Goal: Task Accomplishment & Management: Manage account settings

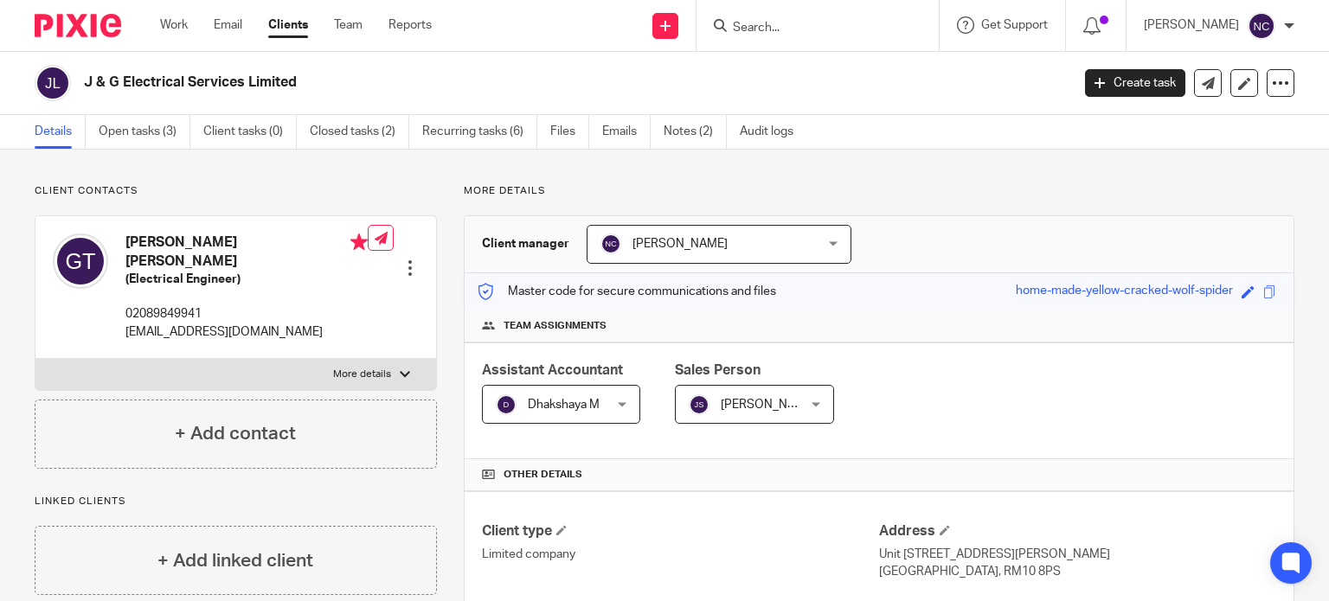
scroll to position [602, 0]
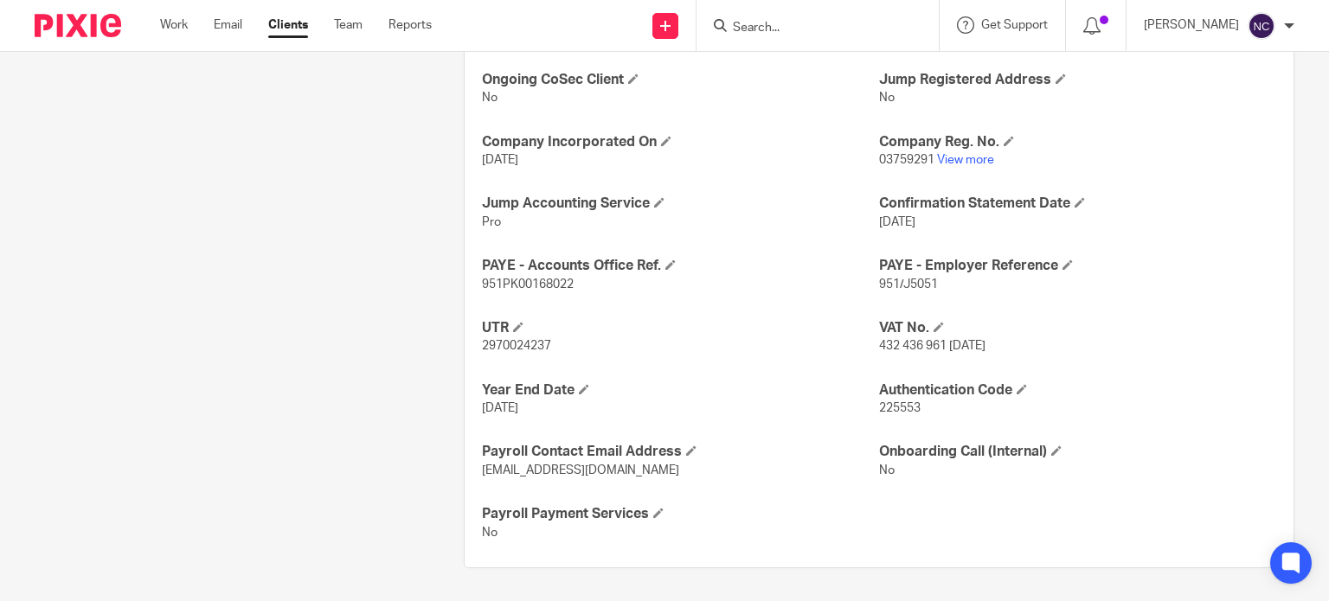
click at [781, 30] on input "Search" at bounding box center [809, 29] width 156 height 16
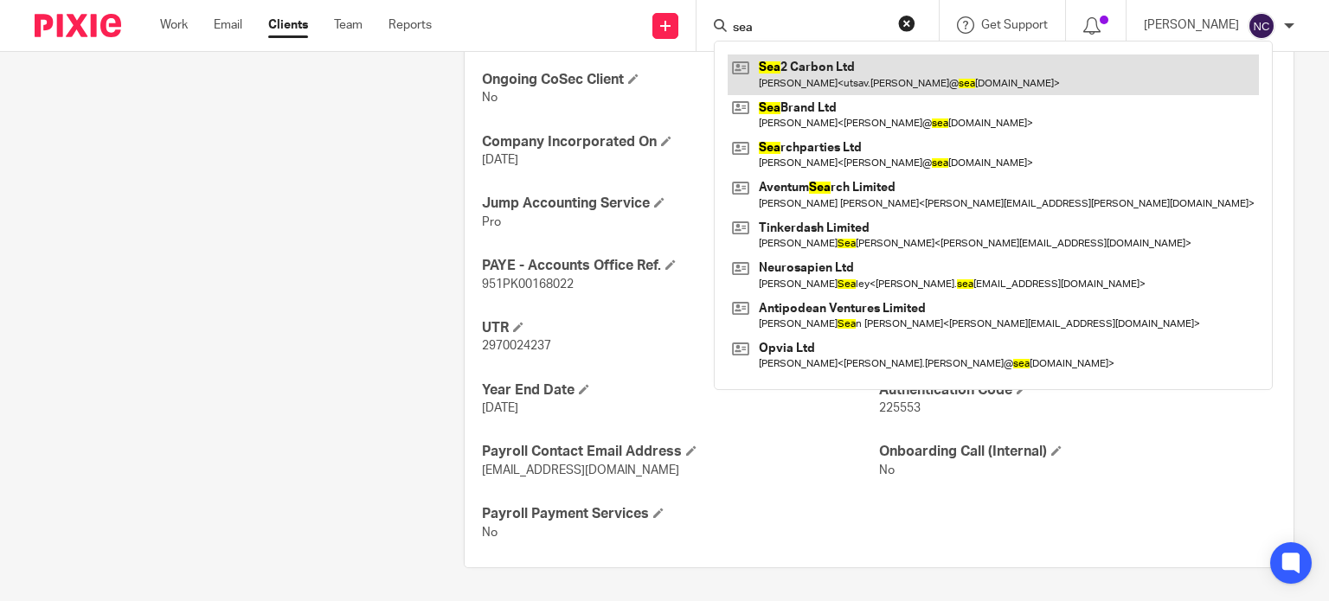
type input "sea"
click at [800, 74] on link at bounding box center [993, 75] width 531 height 40
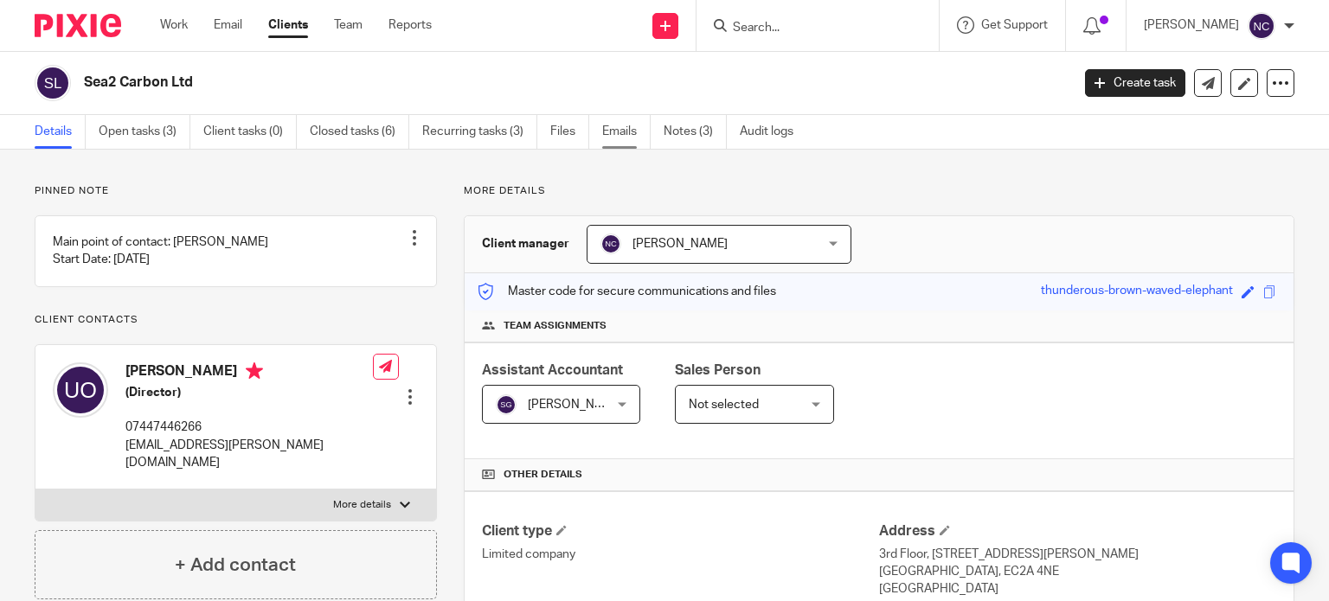
click at [622, 136] on link "Emails" at bounding box center [626, 132] width 48 height 34
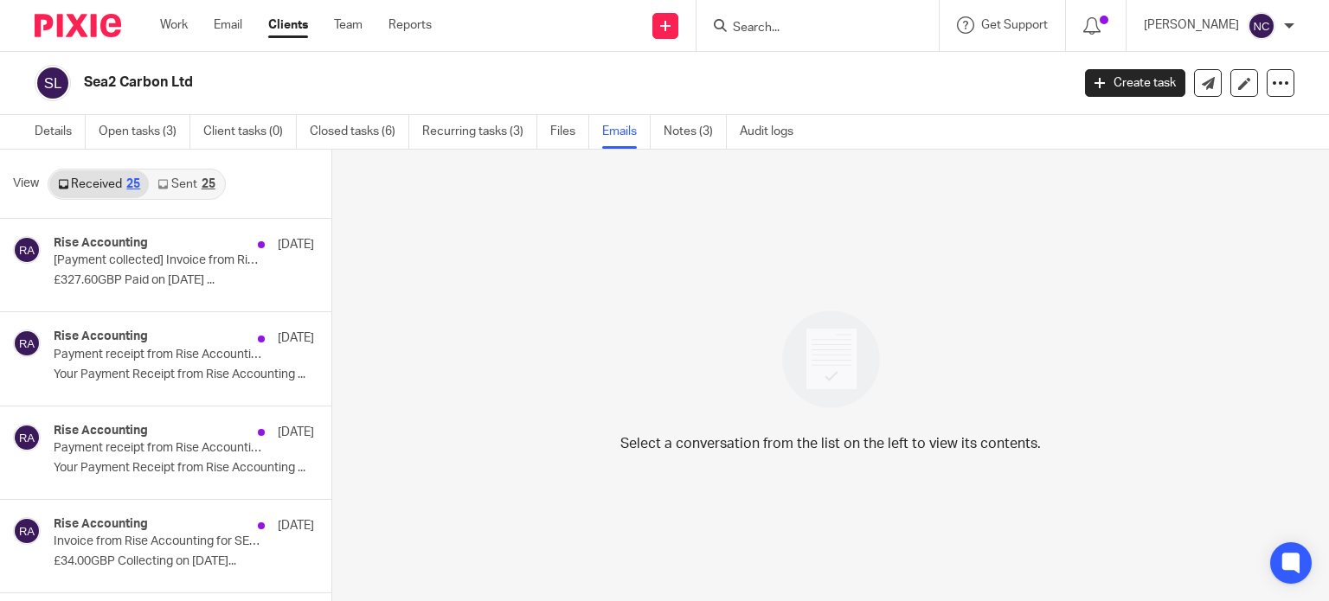
click at [171, 179] on link "Sent 25" at bounding box center [186, 184] width 74 height 28
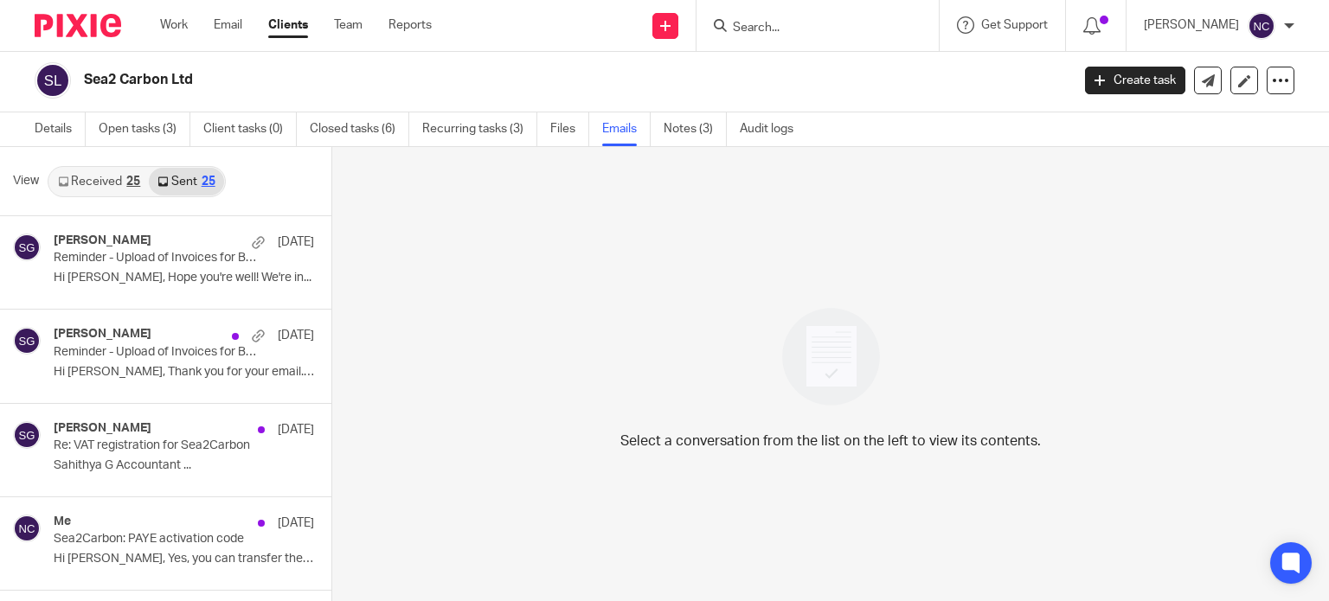
click at [100, 189] on link "Received 25" at bounding box center [99, 182] width 100 height 28
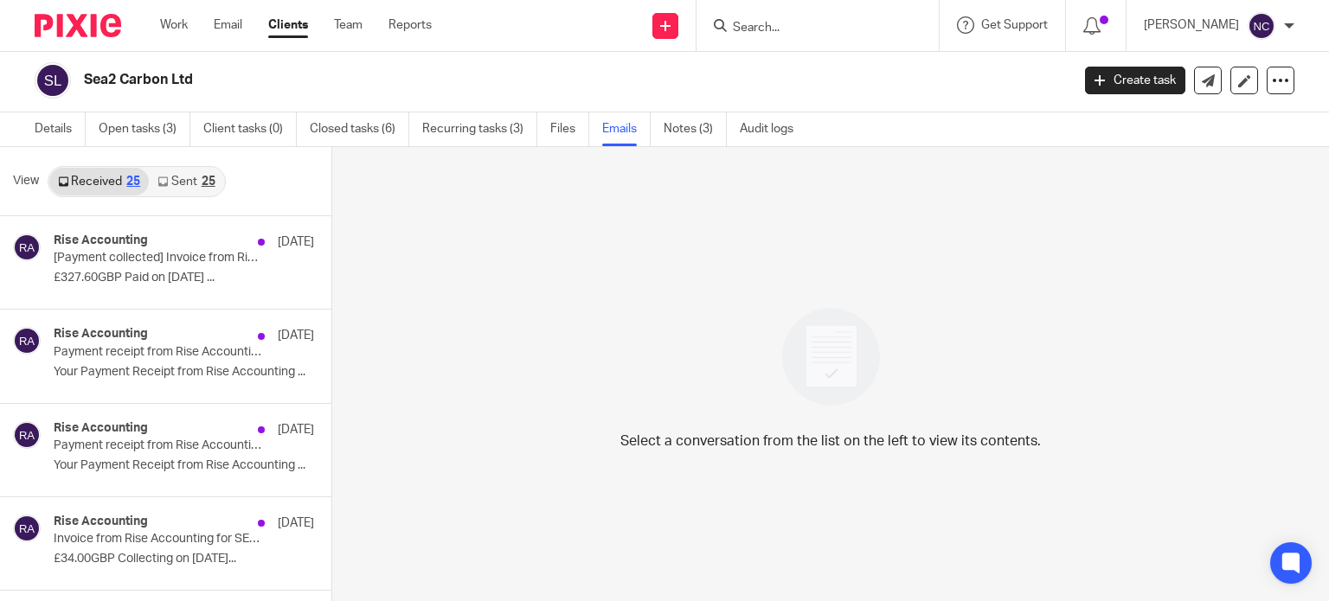
click at [1250, 35] on div "Nupur Chaudhuri" at bounding box center [1219, 26] width 151 height 28
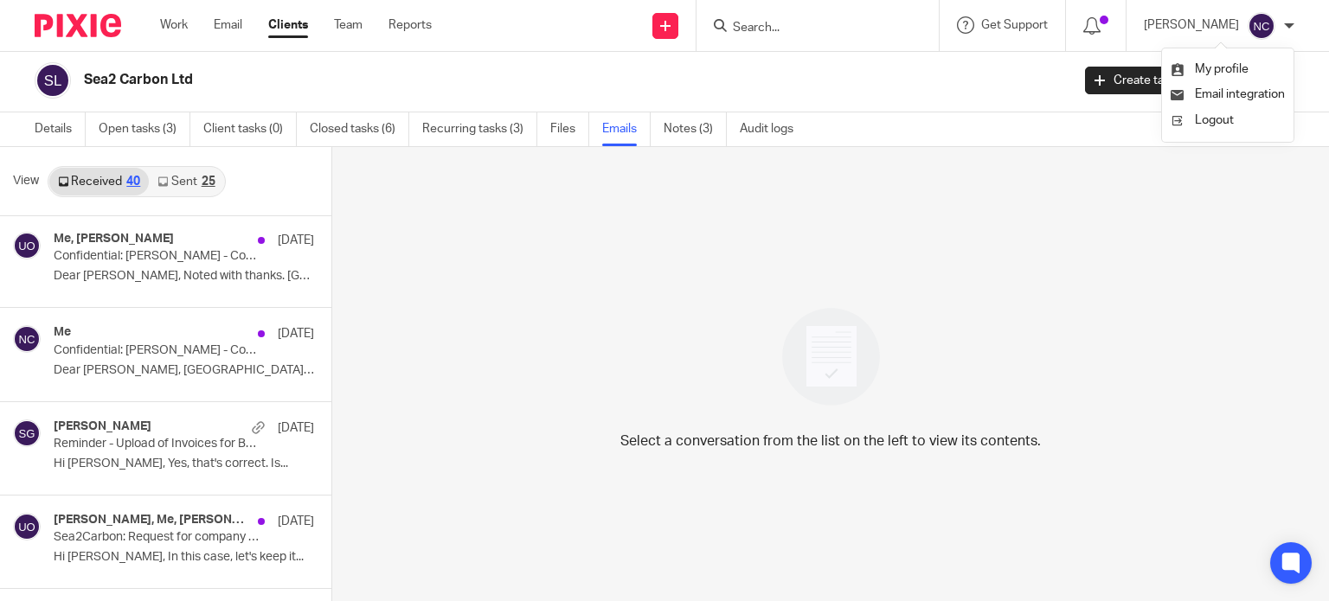
scroll to position [1867, 0]
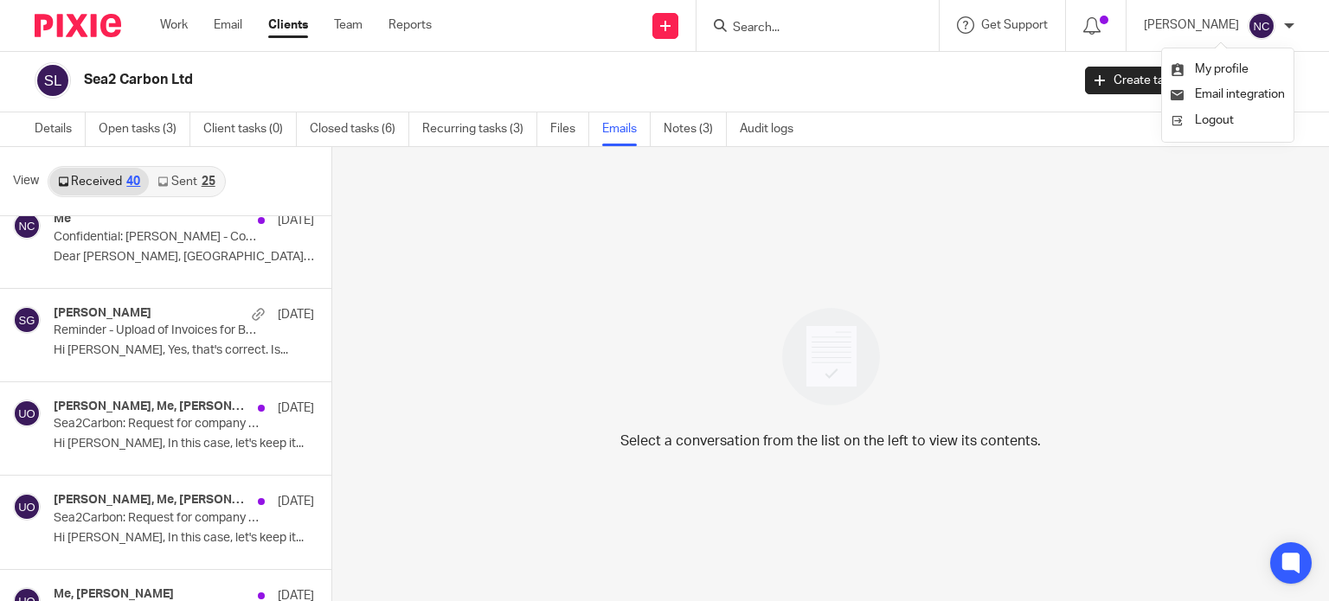
click at [190, 180] on link "Sent 25" at bounding box center [186, 182] width 74 height 28
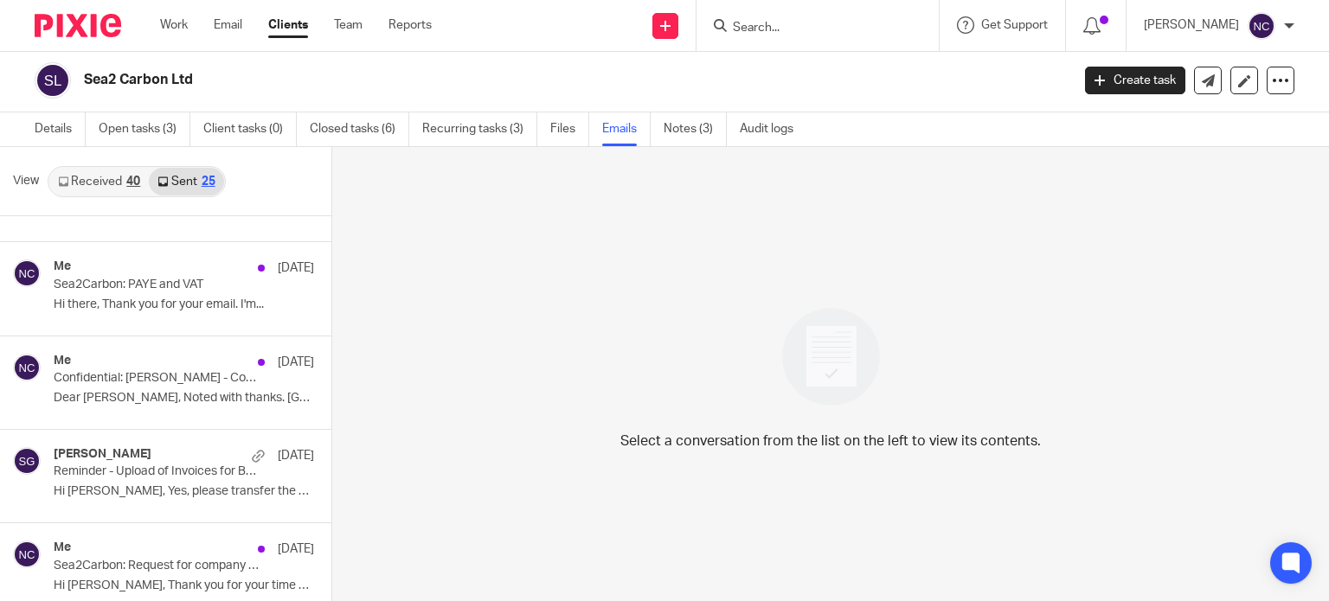
scroll to position [817, 0]
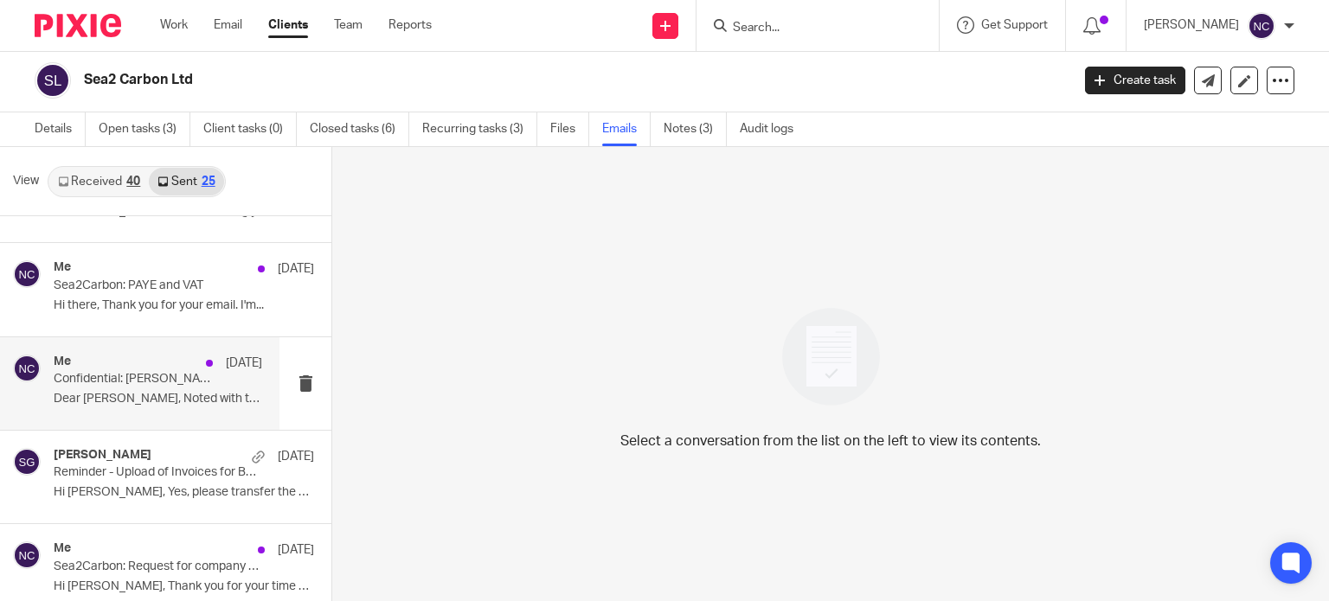
click at [174, 392] on p "Dear [PERSON_NAME], Noted with thanks. [GEOGRAPHIC_DATA] ..." at bounding box center [158, 399] width 209 height 15
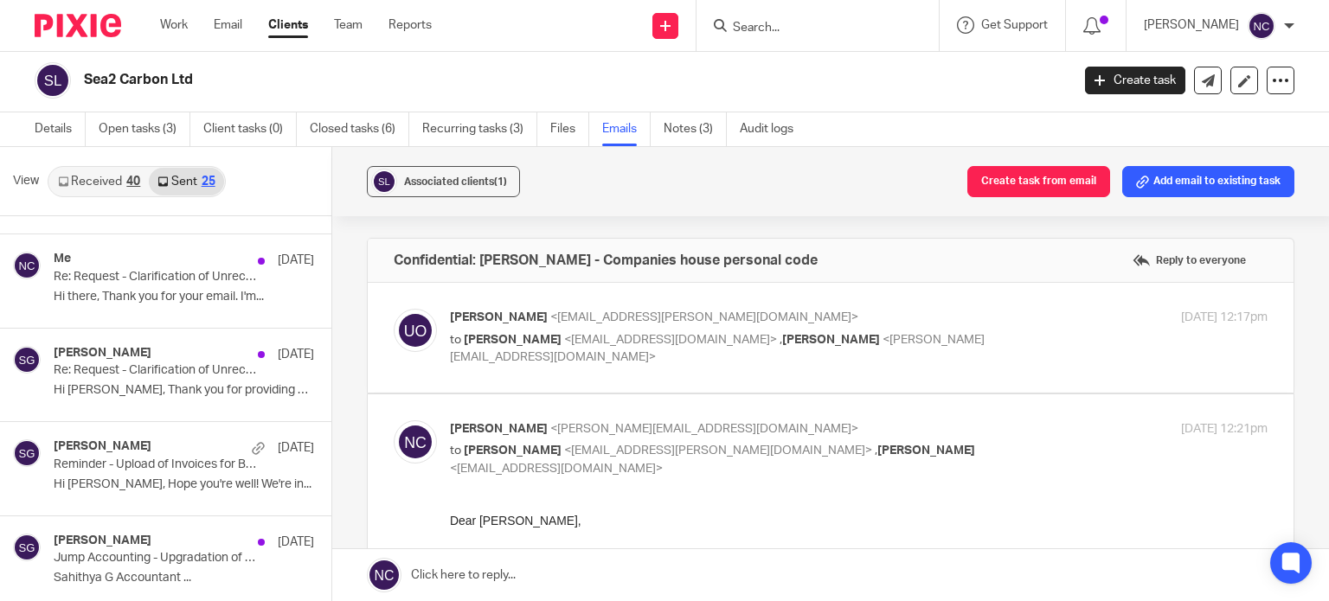
scroll to position [1671, 0]
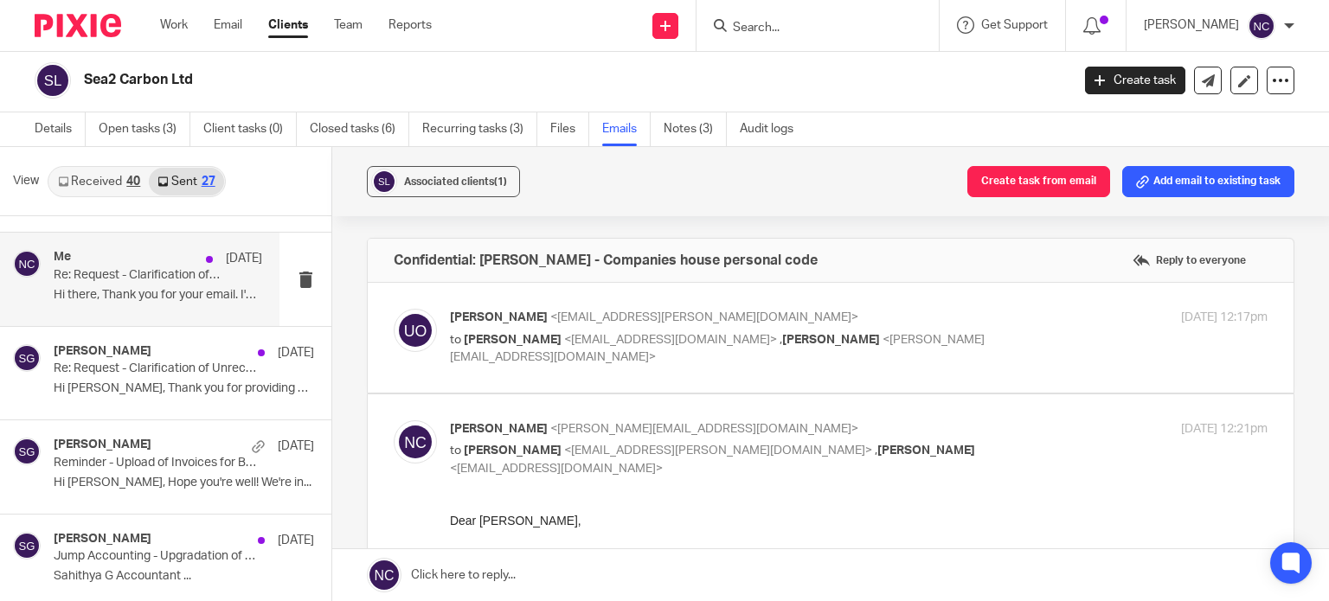
click at [166, 288] on p "Hi there, Thank you for your email. I'm..." at bounding box center [158, 295] width 209 height 15
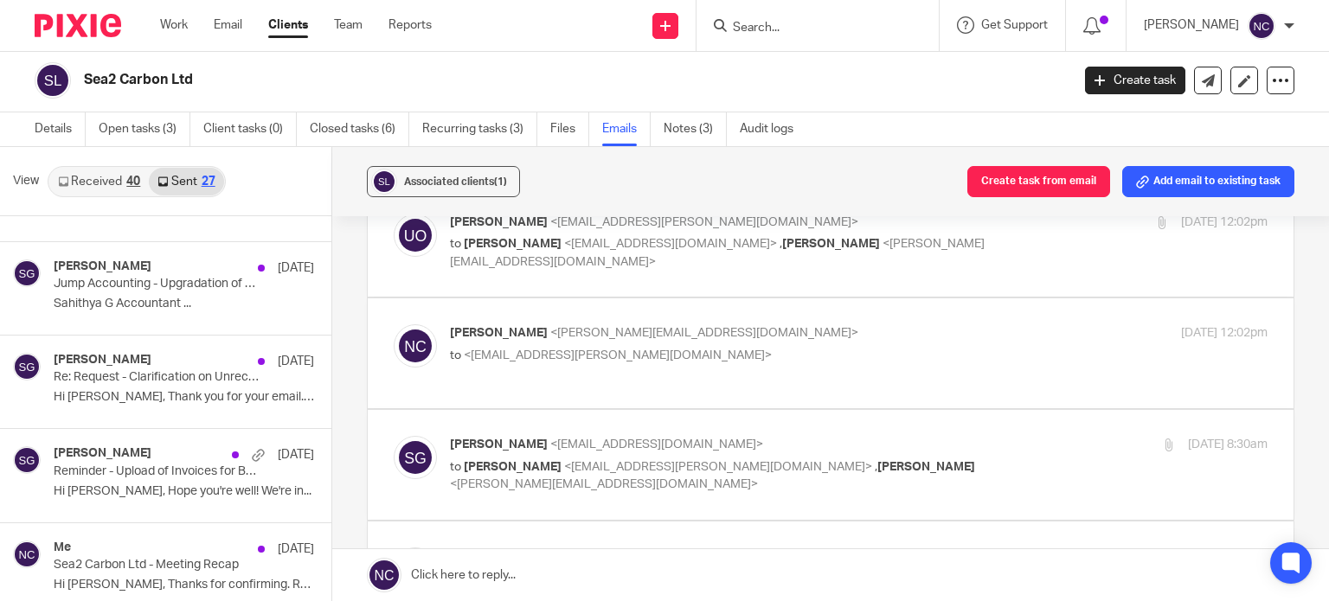
scroll to position [2142, 0]
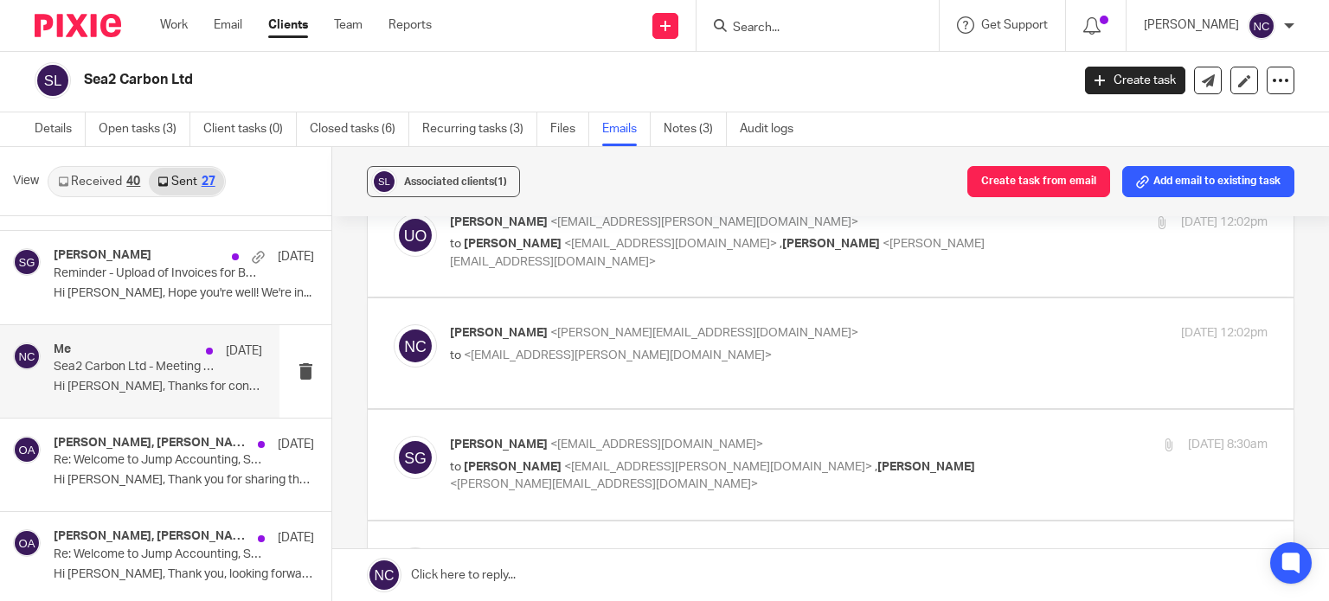
click at [154, 374] on div "Me 19 Feb Sea2 Carbon Ltd - Meeting Recap Hi Utsav, Thanks for confirming. Rega…" at bounding box center [158, 372] width 209 height 58
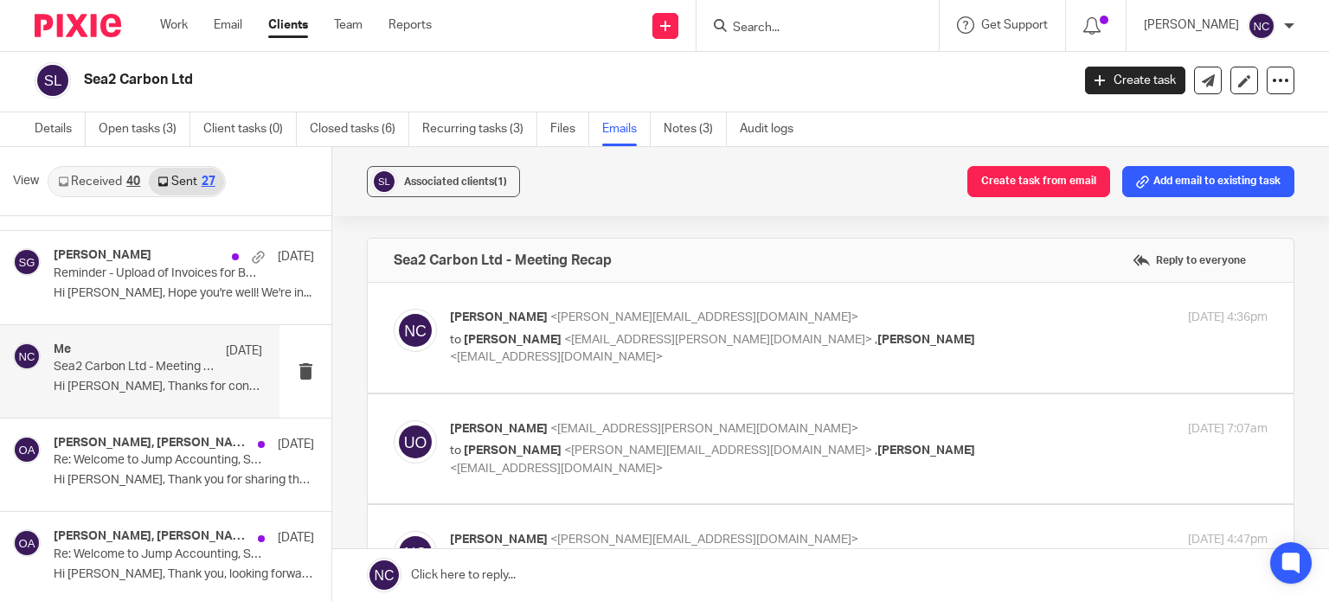
scroll to position [0, 0]
click at [721, 361] on p "to Utsav Oza <utsav.oza@sea2carbon.com> , Sahithya Gopalakrishnan <sahithya@jum…" at bounding box center [722, 348] width 545 height 35
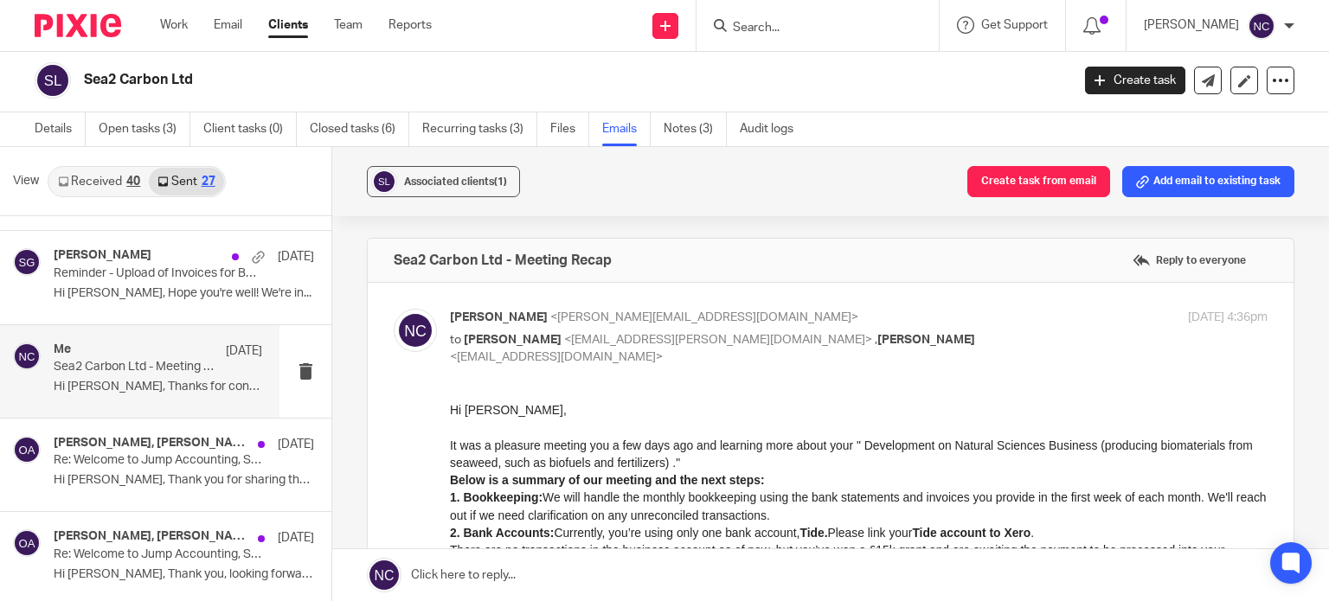
click at [473, 359] on span "<sahithya@jumpaccounting.co.uk>" at bounding box center [556, 357] width 213 height 12
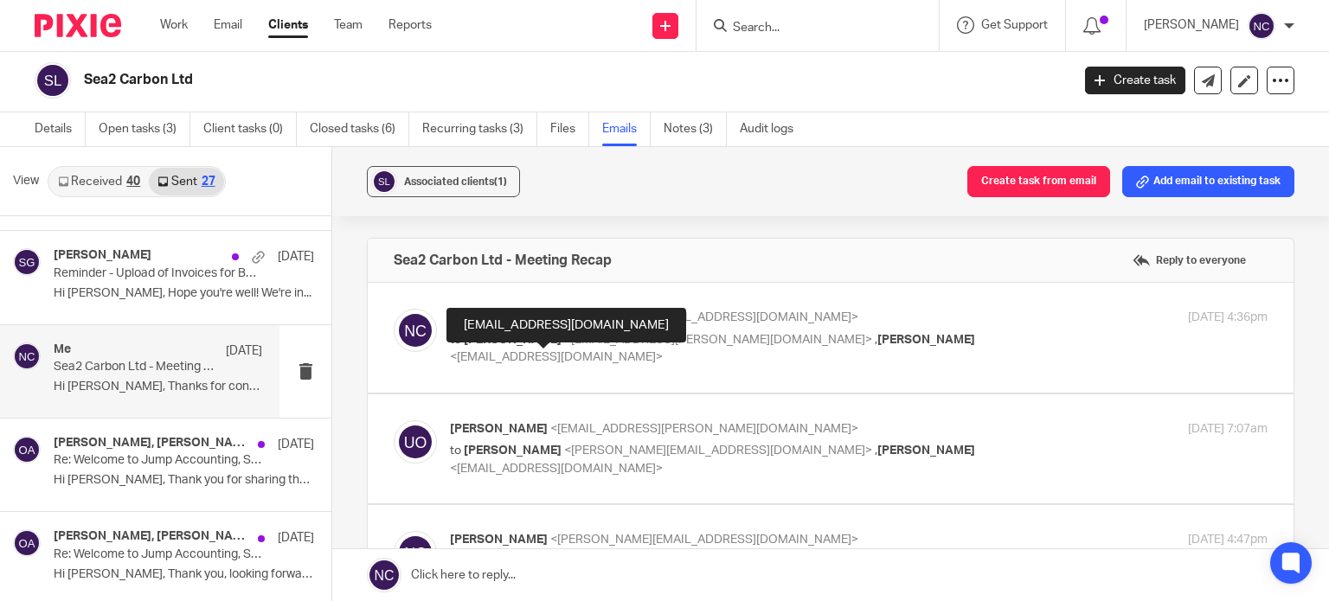
click at [1081, 340] on div "Nupur Chaudhuri <nupur@jumpaccounting.co.uk> to Utsav Oza <utsav.oza@sea2carbon…" at bounding box center [859, 338] width 818 height 58
checkbox input "true"
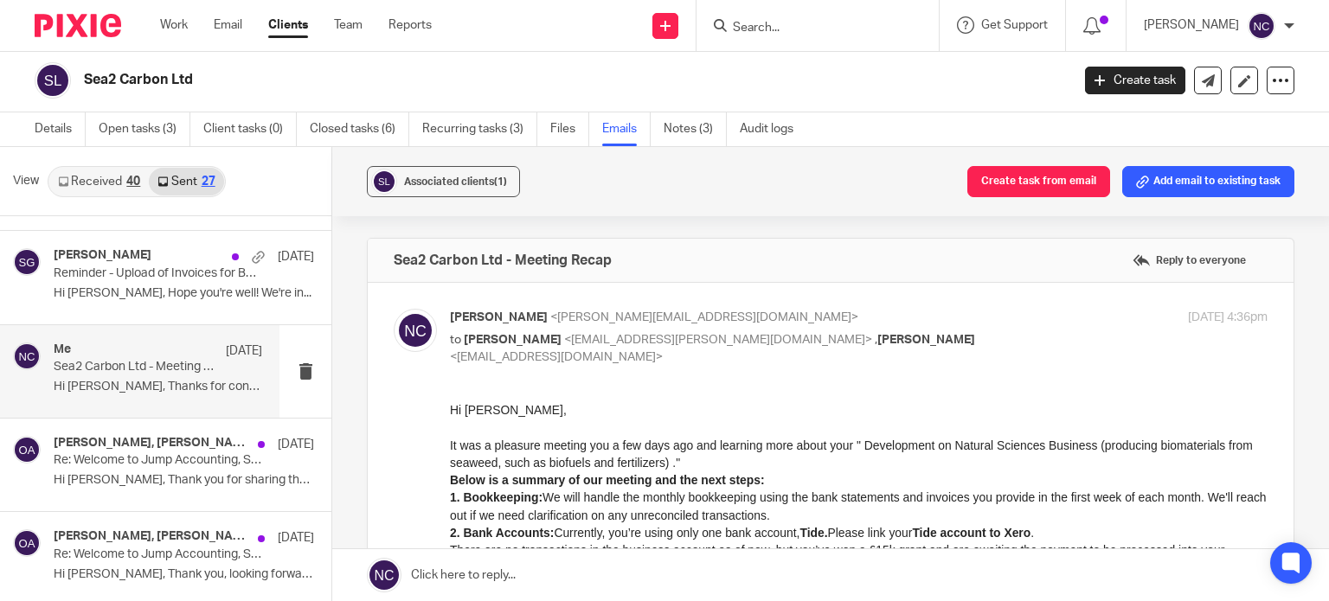
click at [794, 29] on input "Search" at bounding box center [809, 29] width 156 height 16
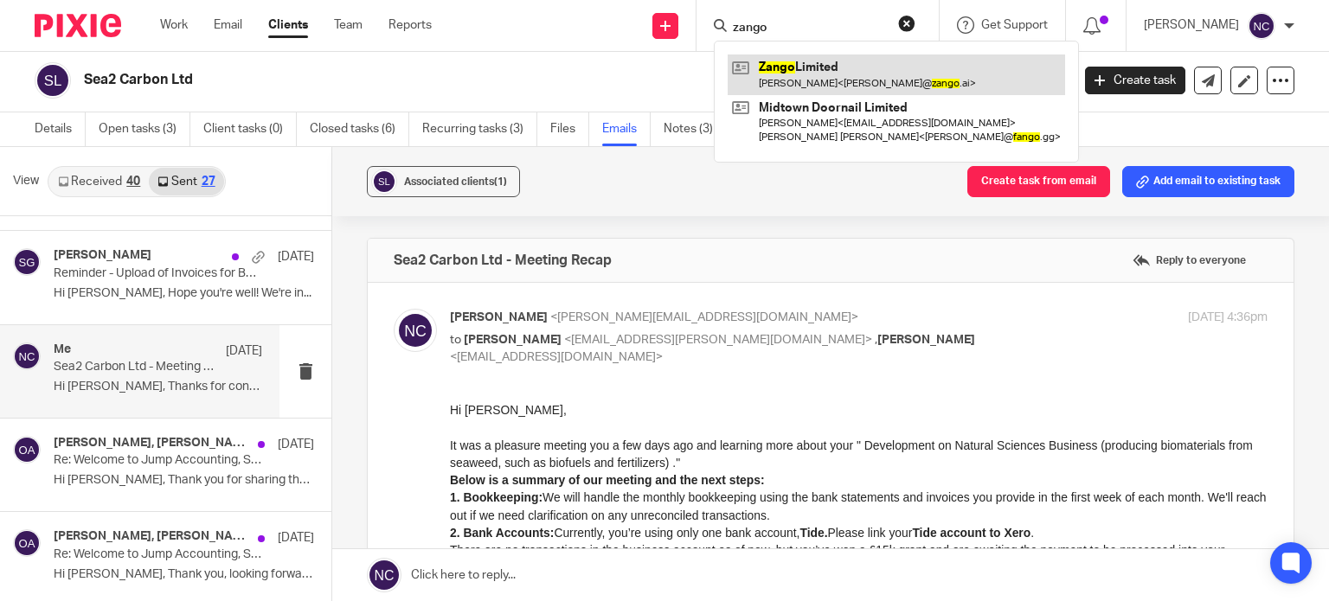
type input "zango"
click at [803, 74] on link at bounding box center [896, 75] width 337 height 40
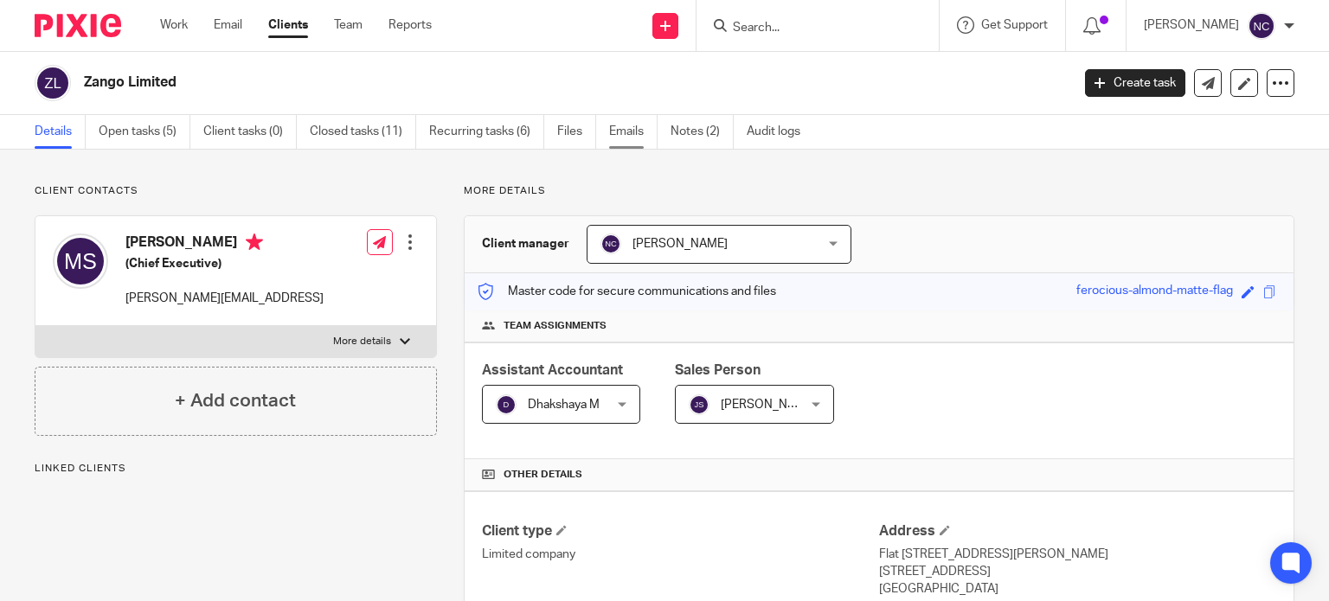
click at [633, 137] on link "Emails" at bounding box center [633, 132] width 48 height 34
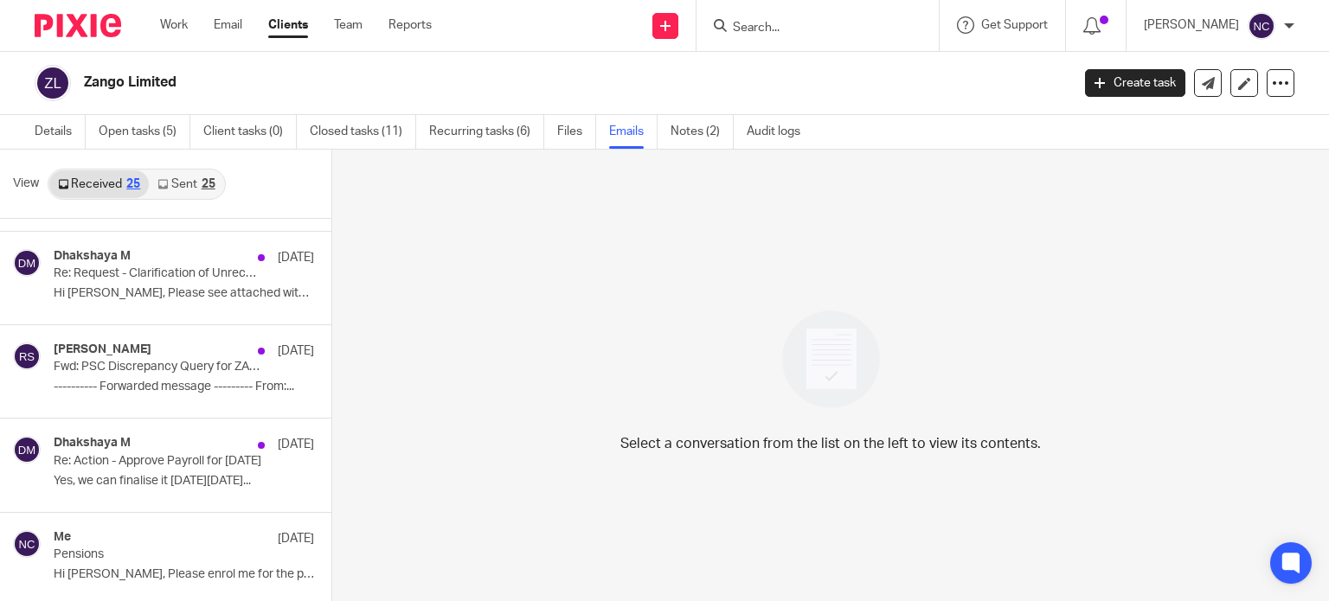
scroll to position [298, 0]
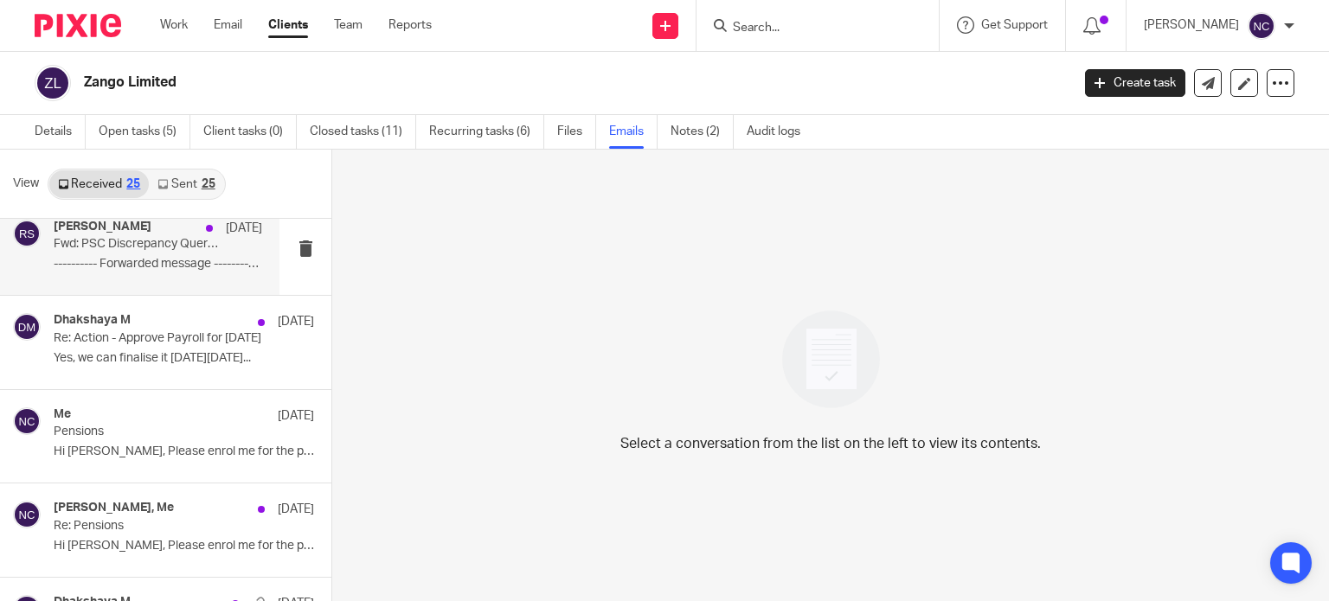
click at [135, 258] on p "---------- Forwarded message --------- From:..." at bounding box center [158, 264] width 209 height 15
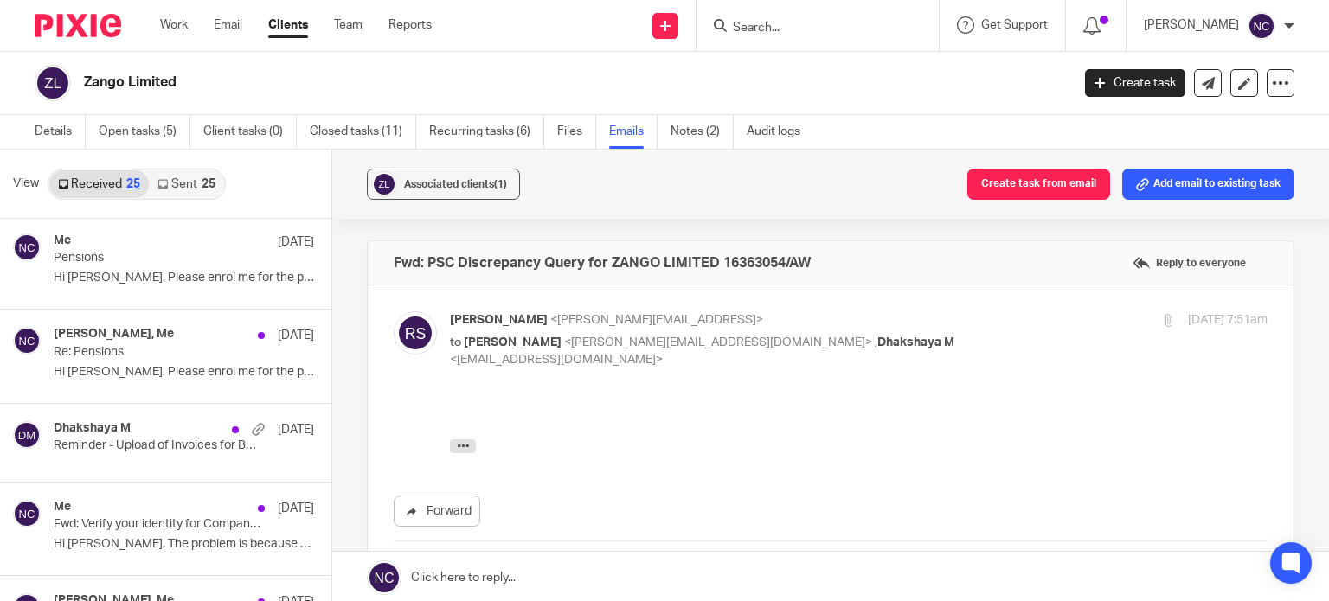
scroll to position [483, 0]
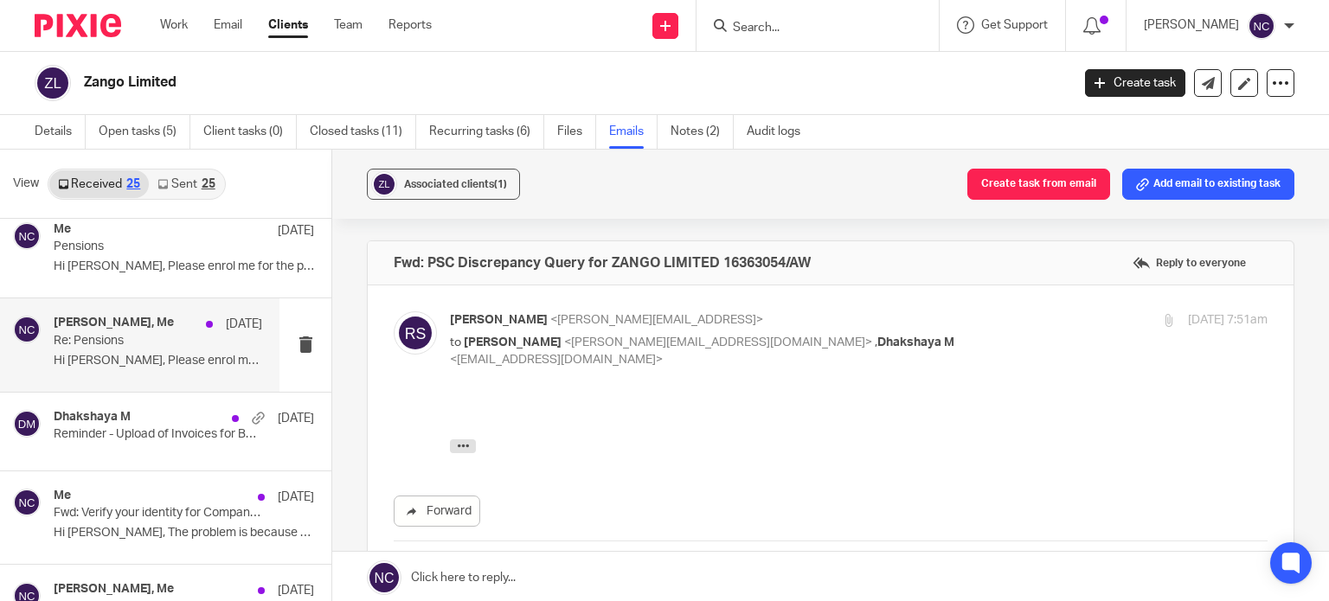
click at [161, 345] on p "Re: Pensions" at bounding box center [137, 341] width 167 height 15
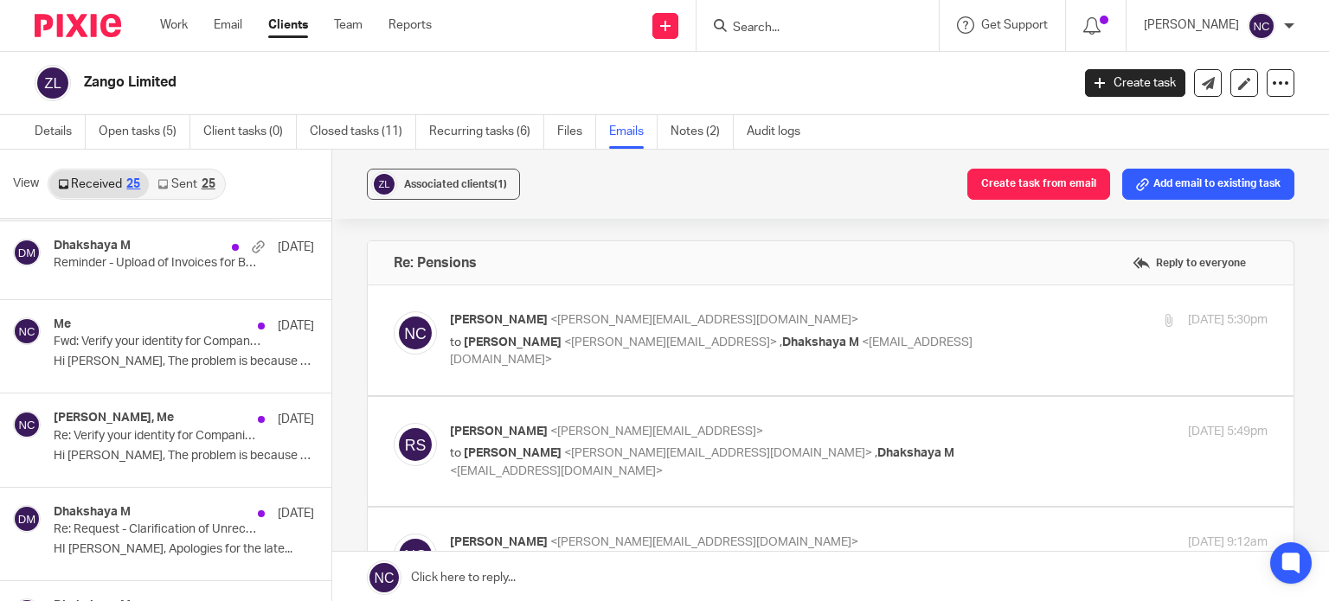
scroll to position [654, 0]
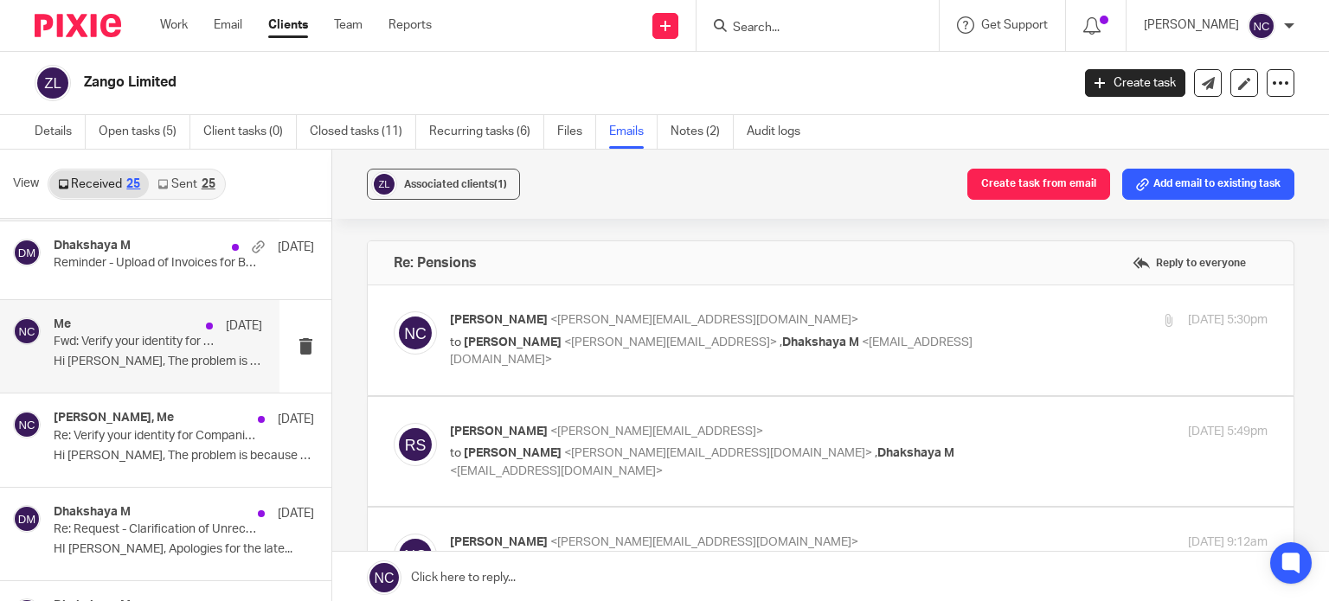
click at [179, 360] on p "Hi Nupur, The problem is because the UK entity..." at bounding box center [158, 362] width 209 height 15
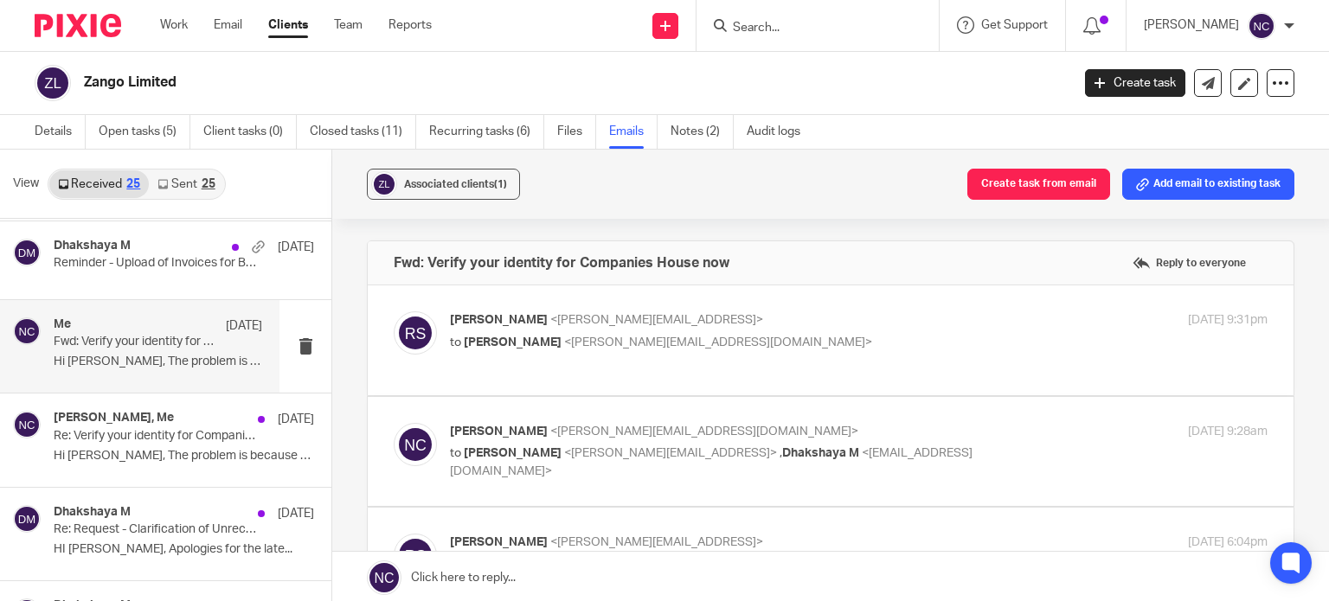
scroll to position [0, 0]
click at [858, 350] on p "to Nupur Chaudhuri <nupur@jumpaccounting.co.uk>" at bounding box center [722, 343] width 545 height 18
checkbox input "true"
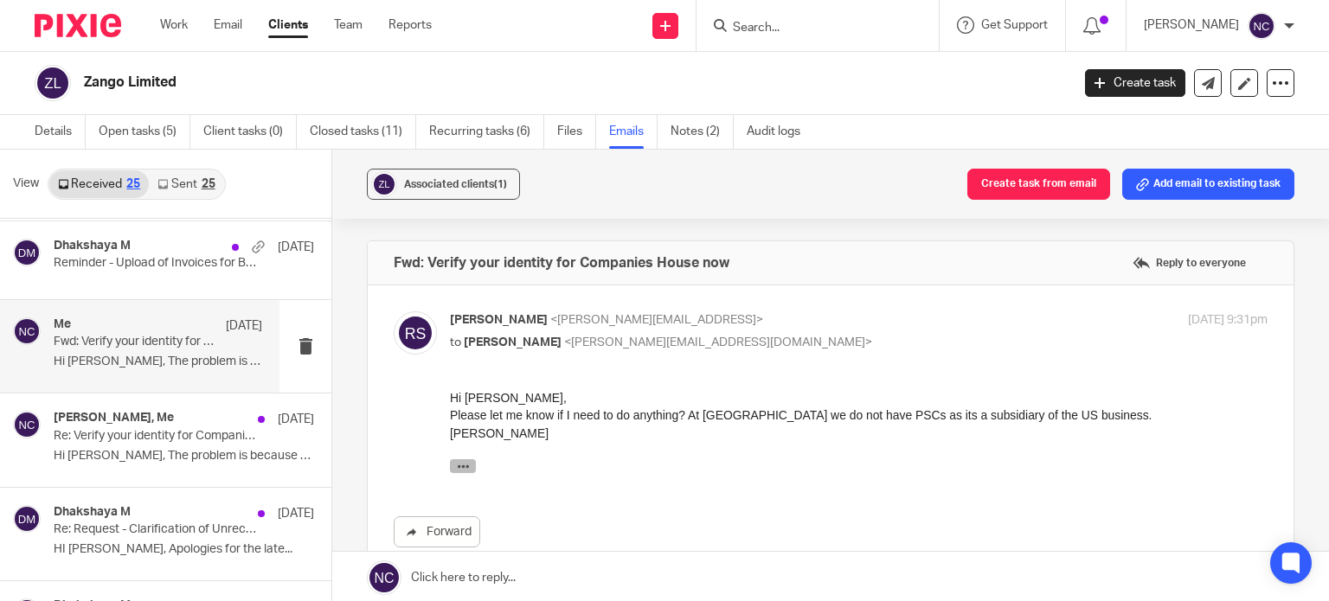
click at [463, 465] on icon "button" at bounding box center [463, 466] width 13 height 13
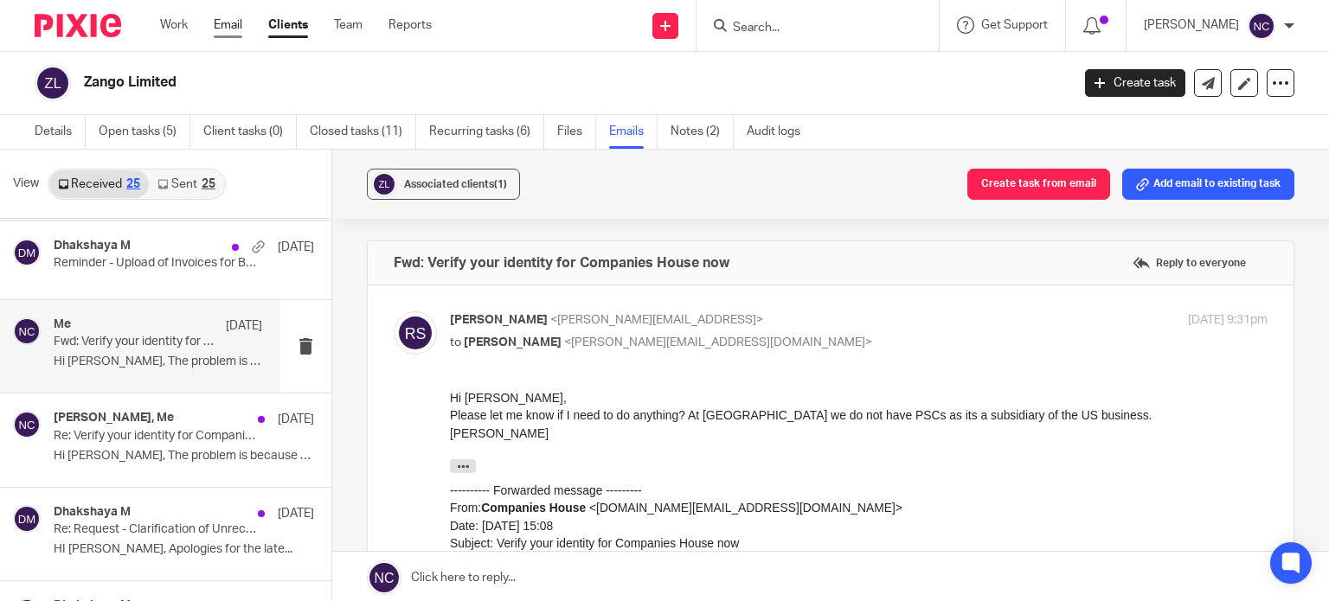
click at [235, 23] on link "Email" at bounding box center [228, 24] width 29 height 17
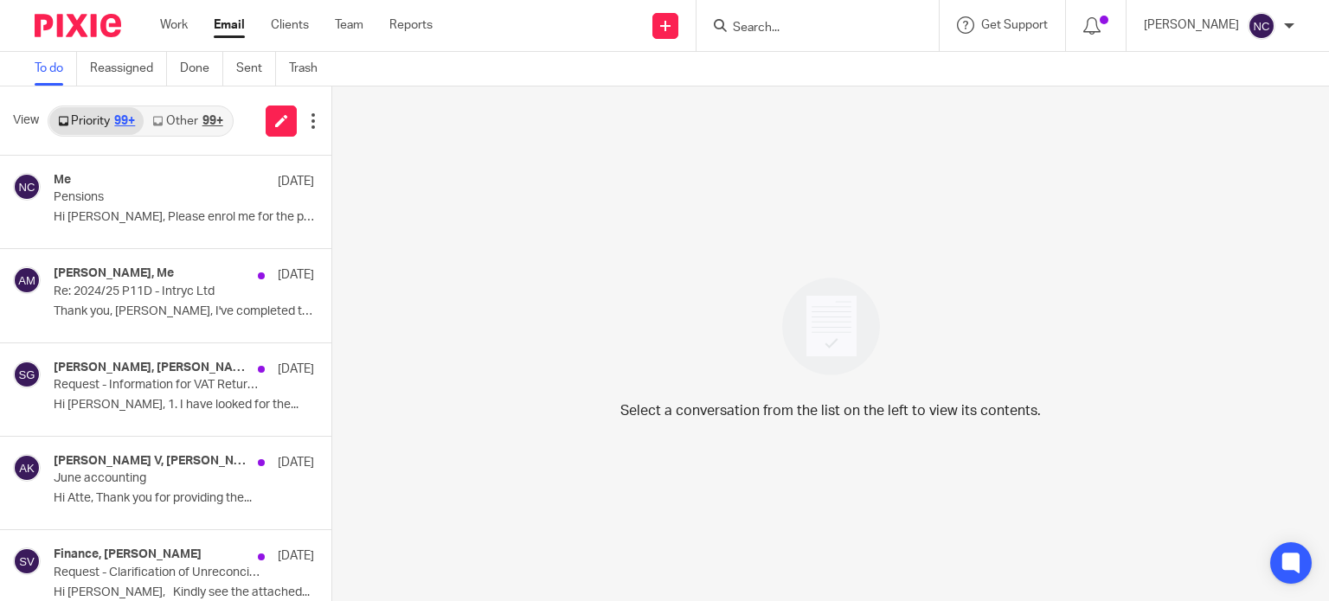
click at [223, 25] on link "Email" at bounding box center [229, 24] width 31 height 17
click at [278, 125] on icon at bounding box center [281, 120] width 13 height 13
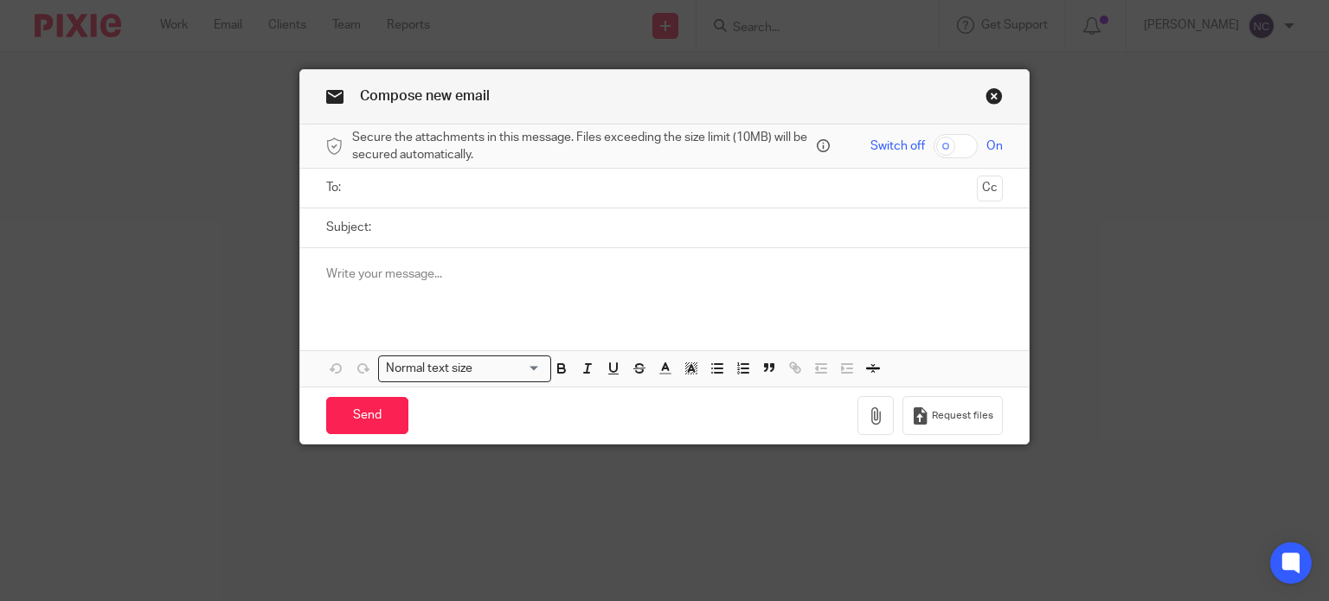
click at [987, 93] on link "Close this dialog window" at bounding box center [994, 98] width 17 height 23
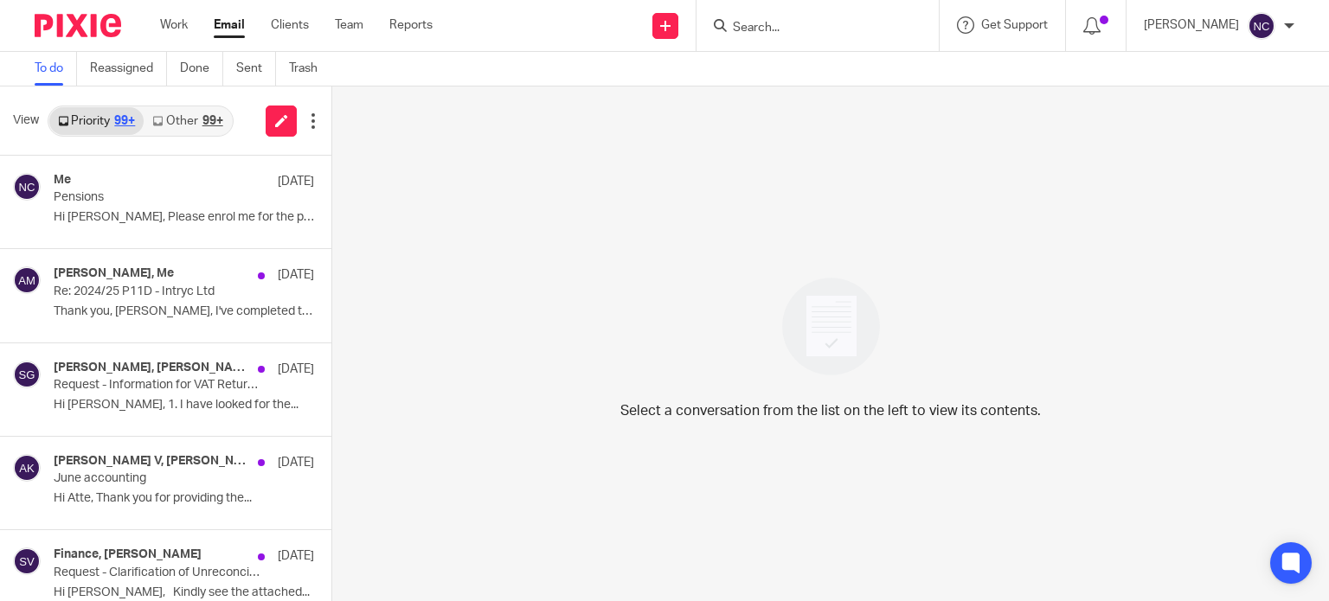
click at [1267, 35] on img at bounding box center [1262, 26] width 28 height 28
click at [1224, 65] on span "My profile" at bounding box center [1222, 69] width 54 height 12
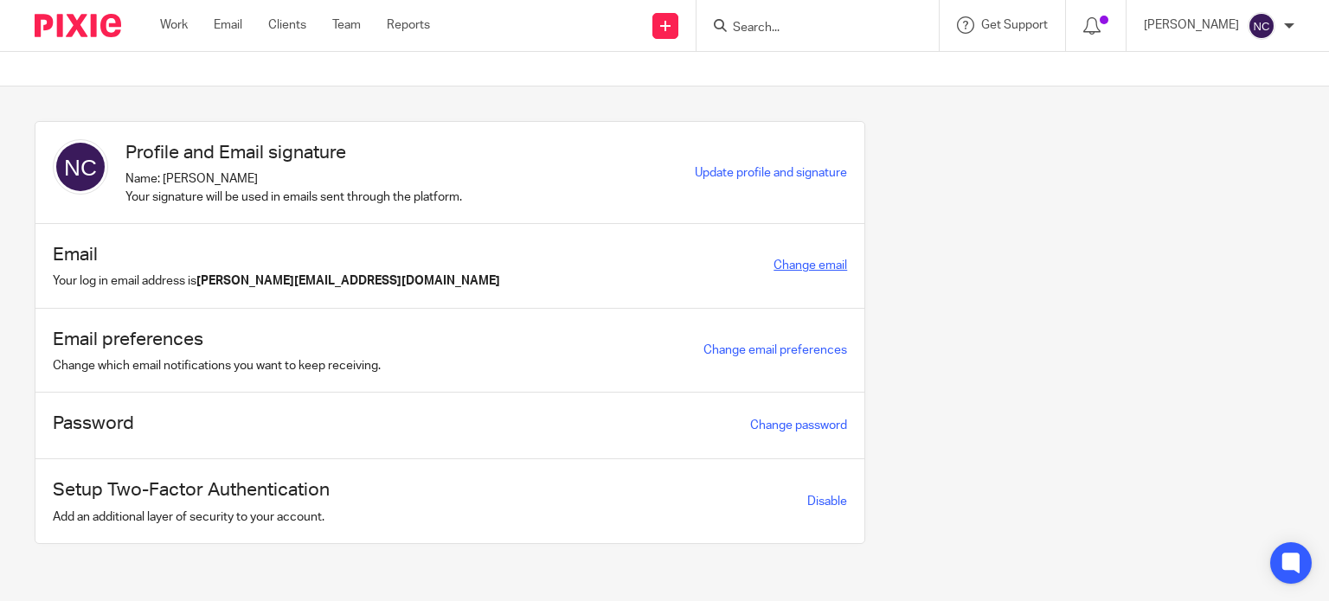
click at [786, 262] on link "Change email" at bounding box center [811, 266] width 74 height 12
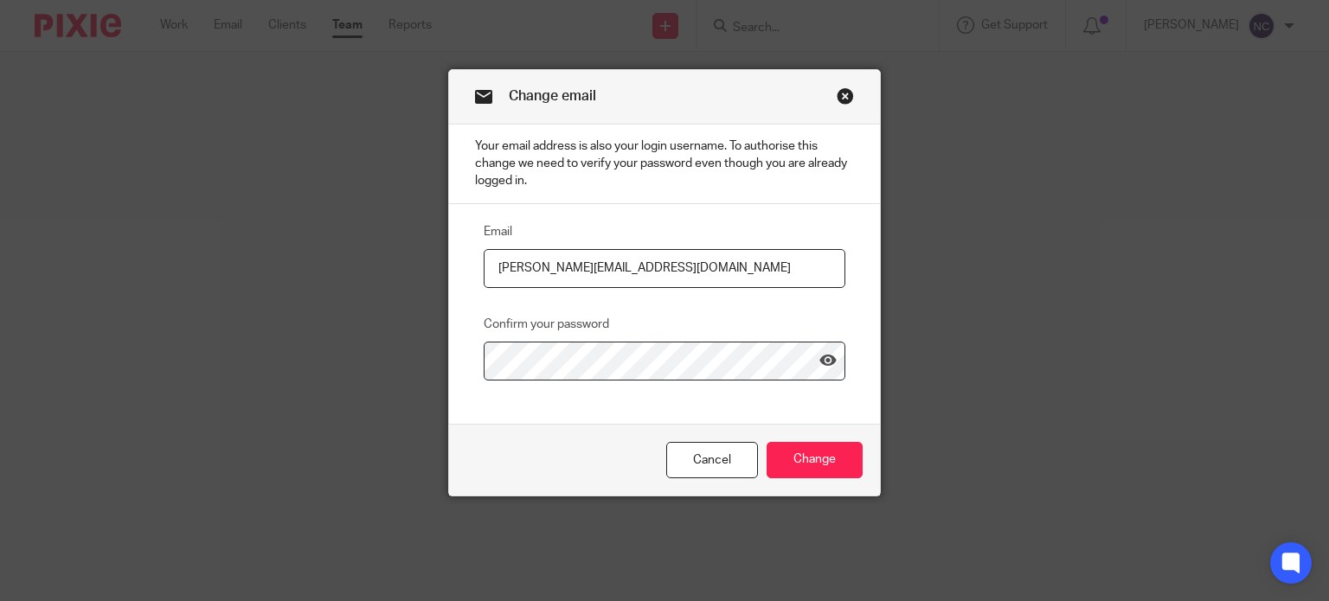
click at [557, 264] on input "[PERSON_NAME][EMAIL_ADDRESS][DOMAIN_NAME]" at bounding box center [665, 268] width 362 height 39
type input "[PERSON_NAME][EMAIL_ADDRESS][DOMAIN_NAME]"
click at [825, 353] on icon at bounding box center [828, 360] width 17 height 17
click at [800, 455] on input "Change" at bounding box center [815, 460] width 96 height 37
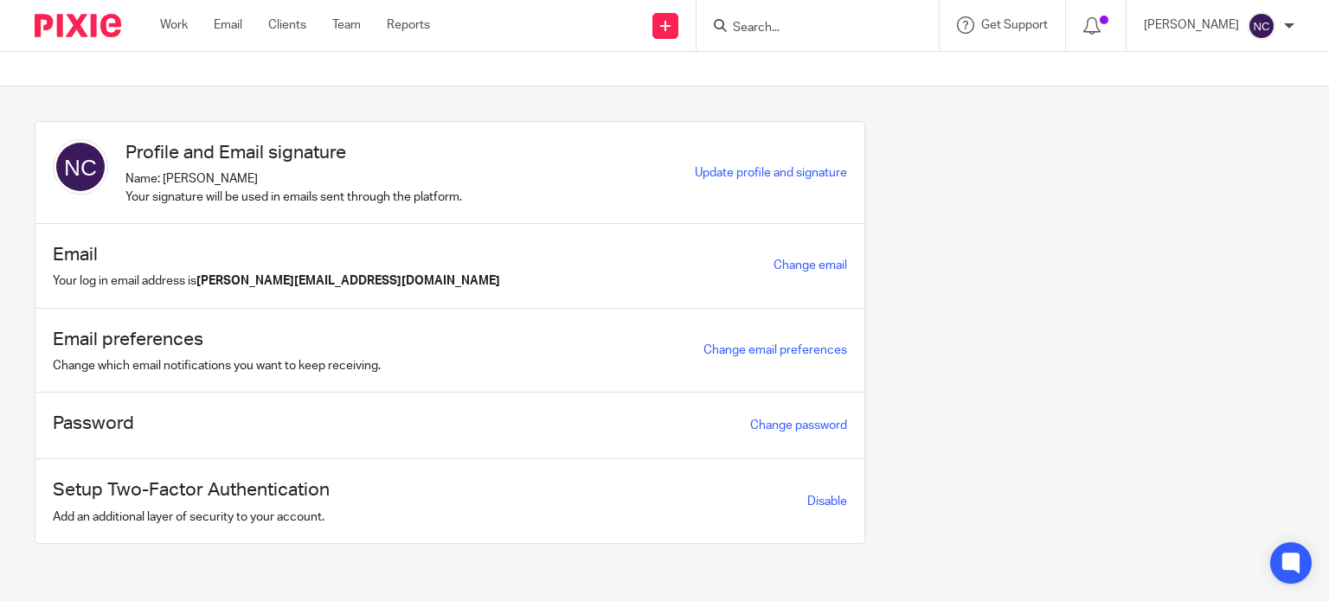
click at [1277, 20] on div "[PERSON_NAME]" at bounding box center [1219, 26] width 151 height 28
click at [1212, 111] on li "Logout" at bounding box center [1228, 120] width 114 height 25
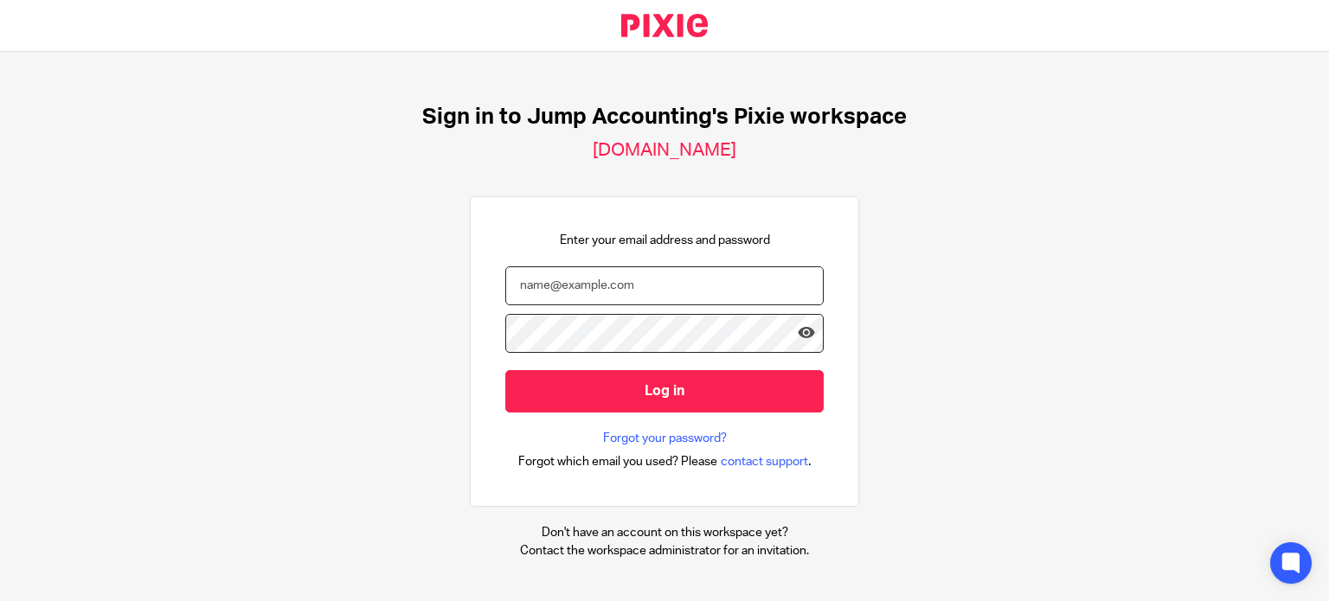
click at [574, 280] on input "email" at bounding box center [664, 286] width 318 height 39
type input "[PERSON_NAME][EMAIL_ADDRESS][DOMAIN_NAME]"
click at [505, 370] on input "Log in" at bounding box center [664, 391] width 318 height 42
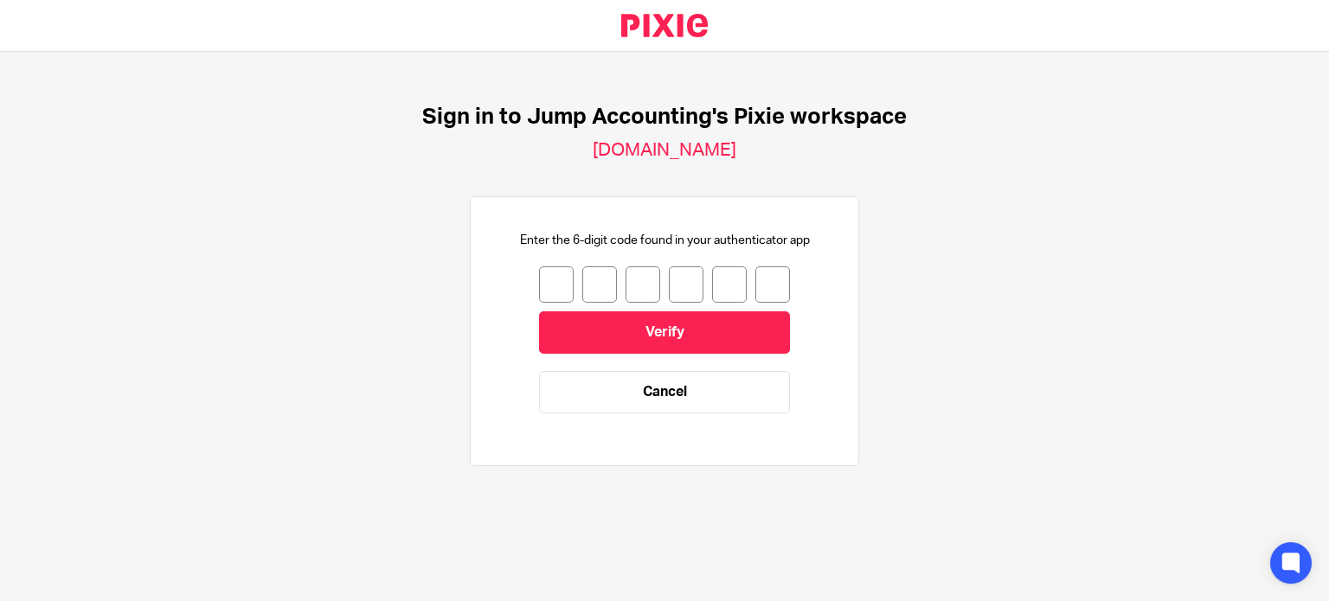
click at [550, 283] on input "number" at bounding box center [556, 285] width 35 height 36
type input "1"
type input "0"
type input "6"
type input "4"
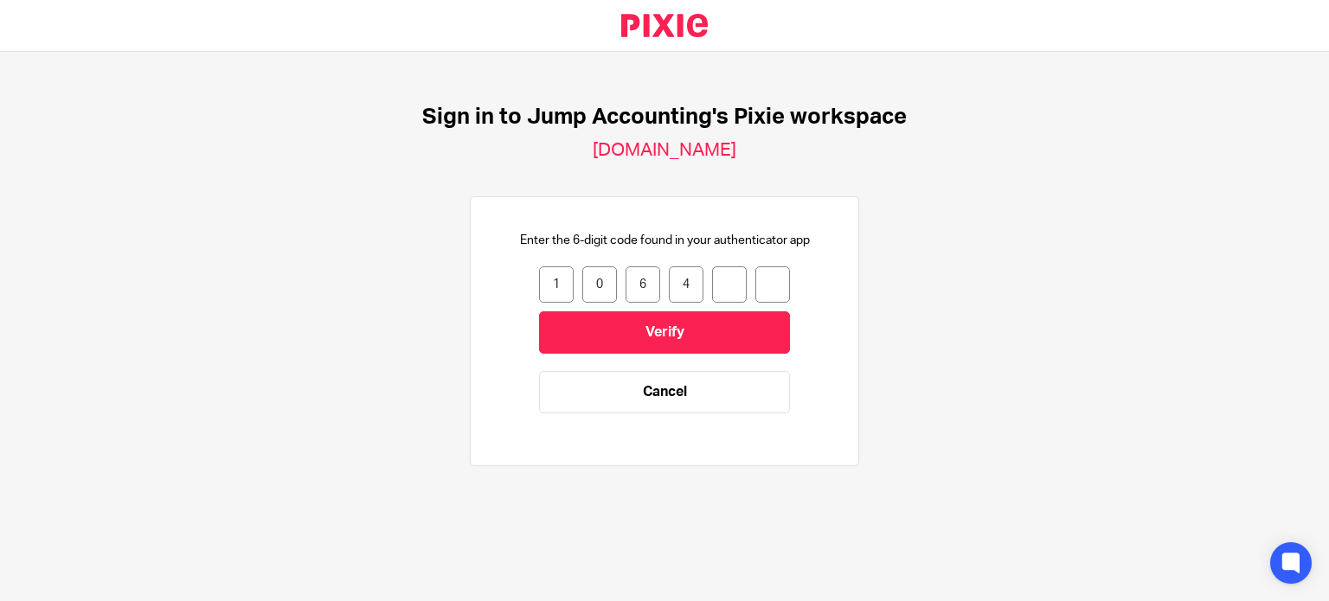
type input "4"
type input "6"
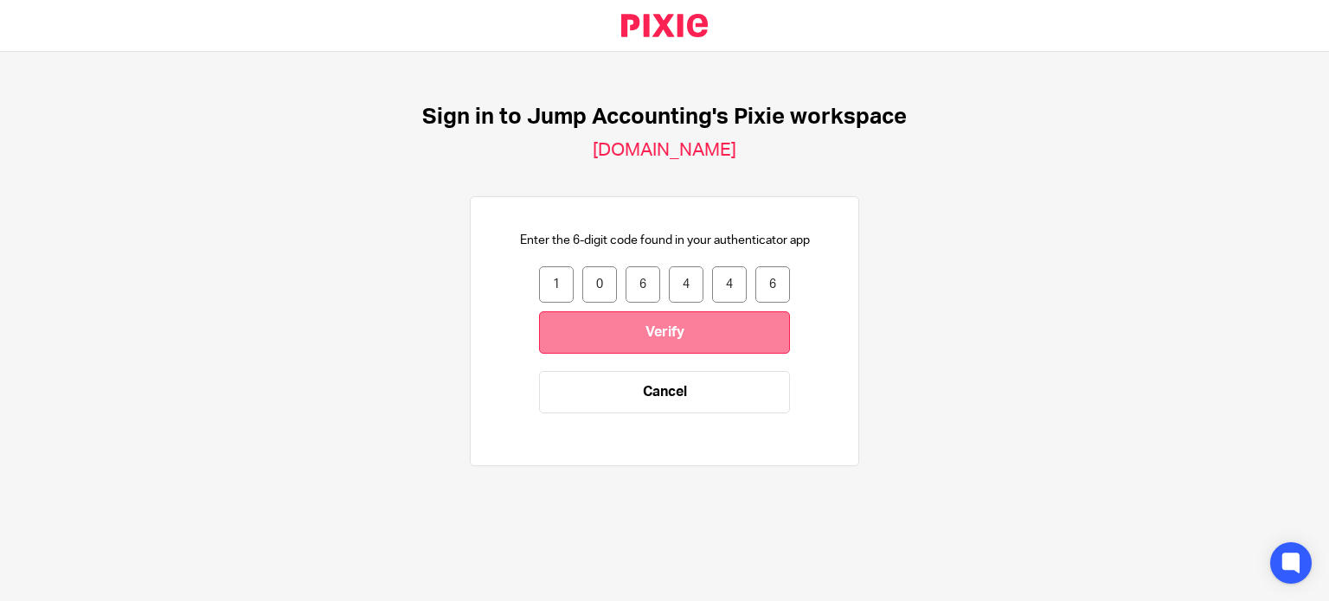
click at [607, 335] on input "Verify" at bounding box center [664, 333] width 251 height 42
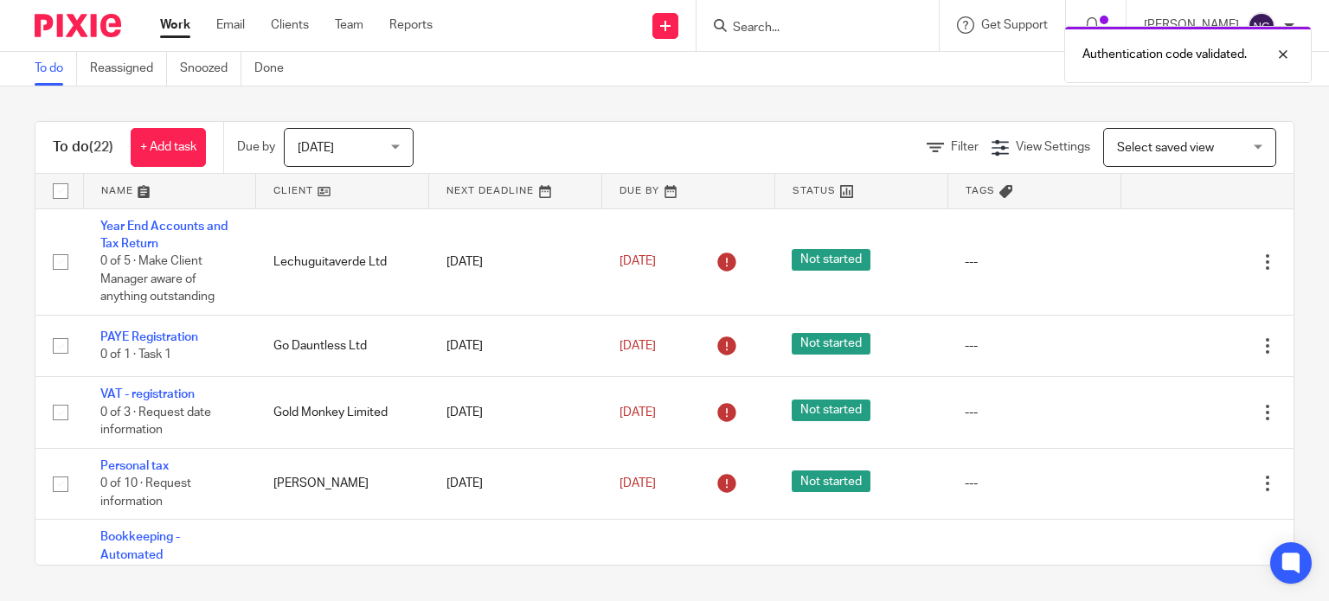
click at [1281, 20] on div "Authentication code validated." at bounding box center [988, 50] width 647 height 66
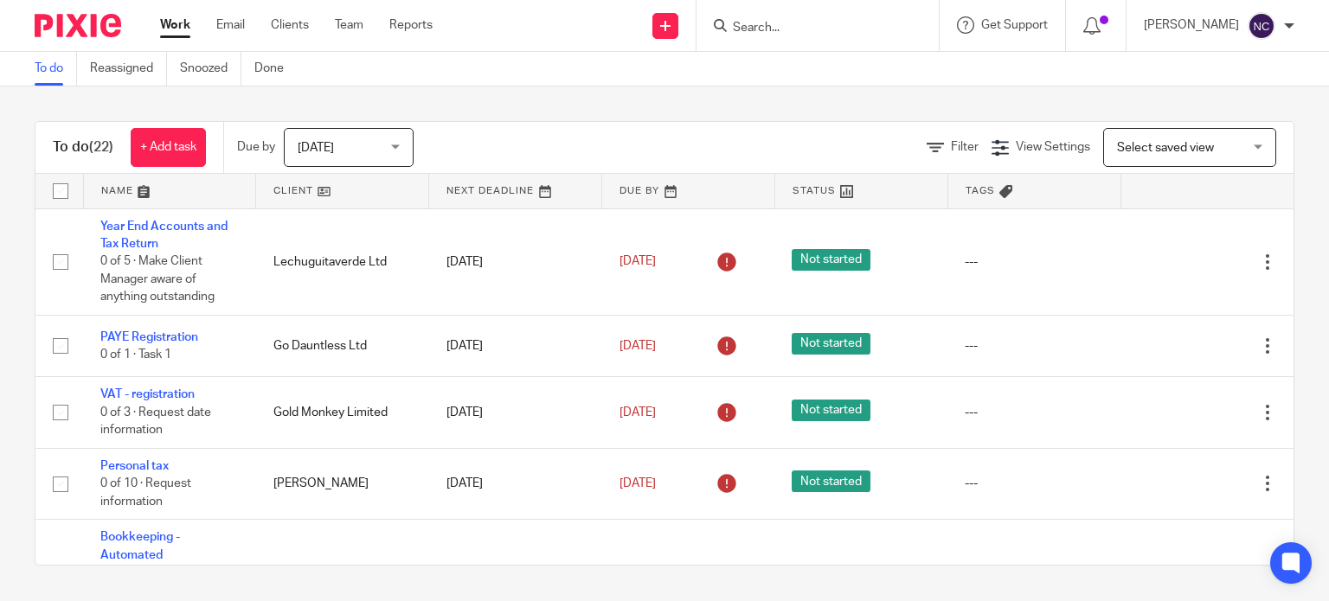
click at [1270, 14] on img at bounding box center [1262, 26] width 28 height 28
click at [1244, 95] on span "Email integration" at bounding box center [1240, 94] width 90 height 12
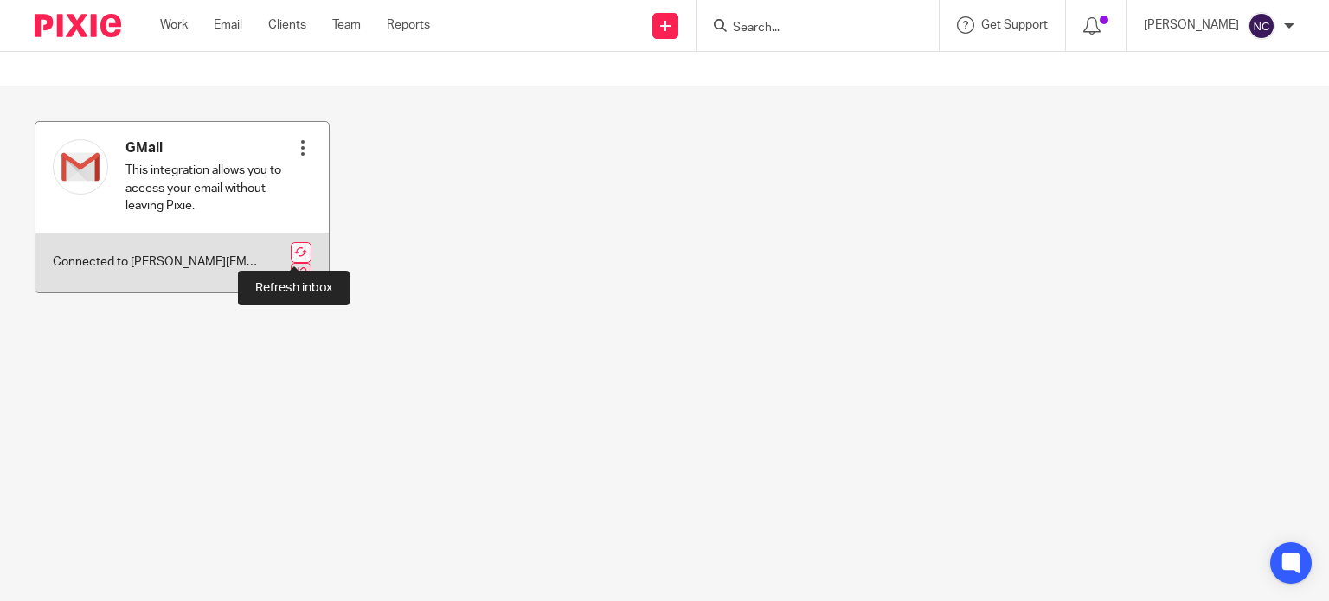
click at [292, 248] on link at bounding box center [301, 252] width 21 height 21
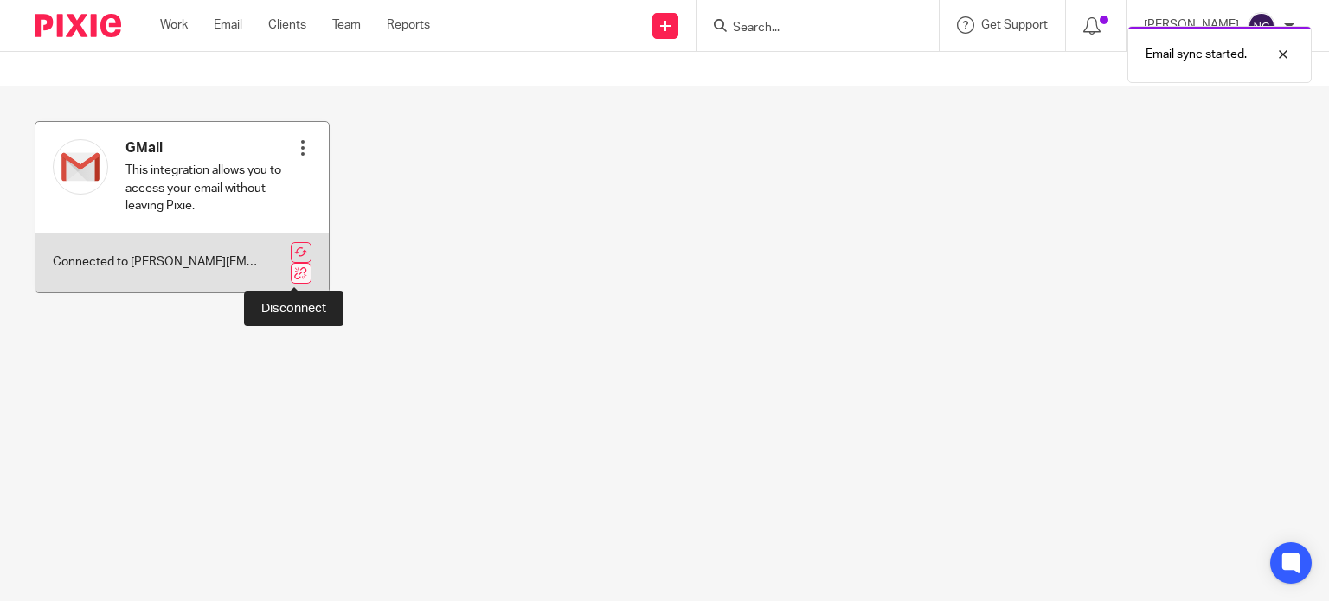
click at [292, 269] on link at bounding box center [301, 273] width 21 height 21
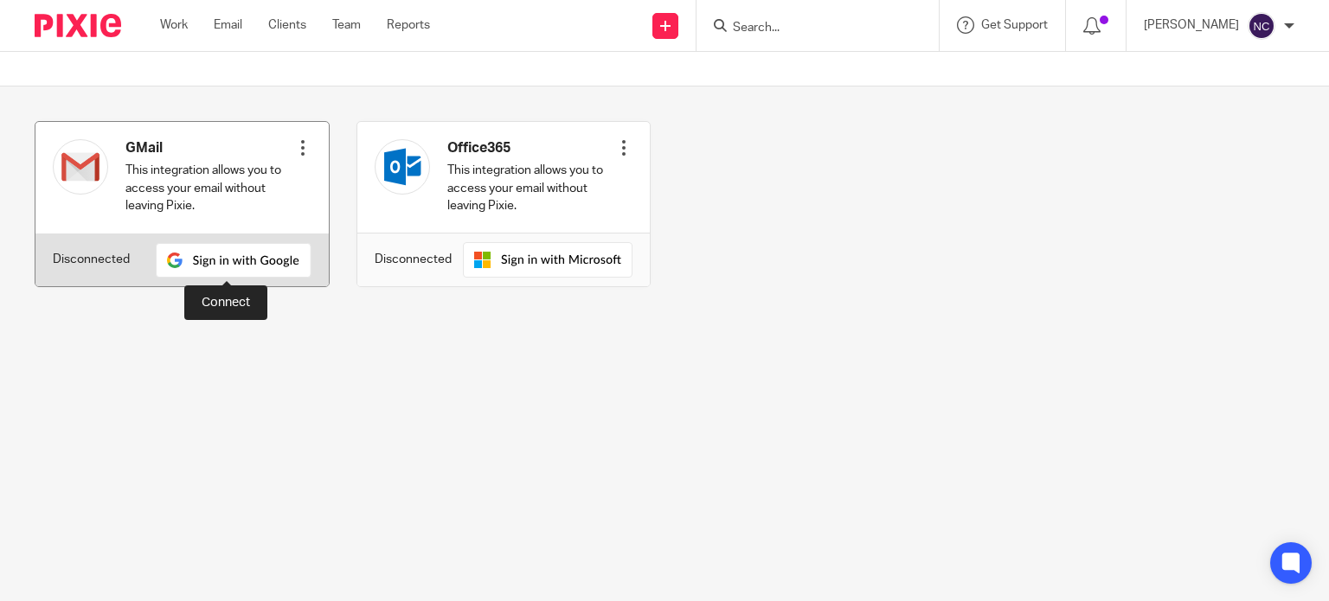
click at [226, 262] on img at bounding box center [234, 260] width 156 height 35
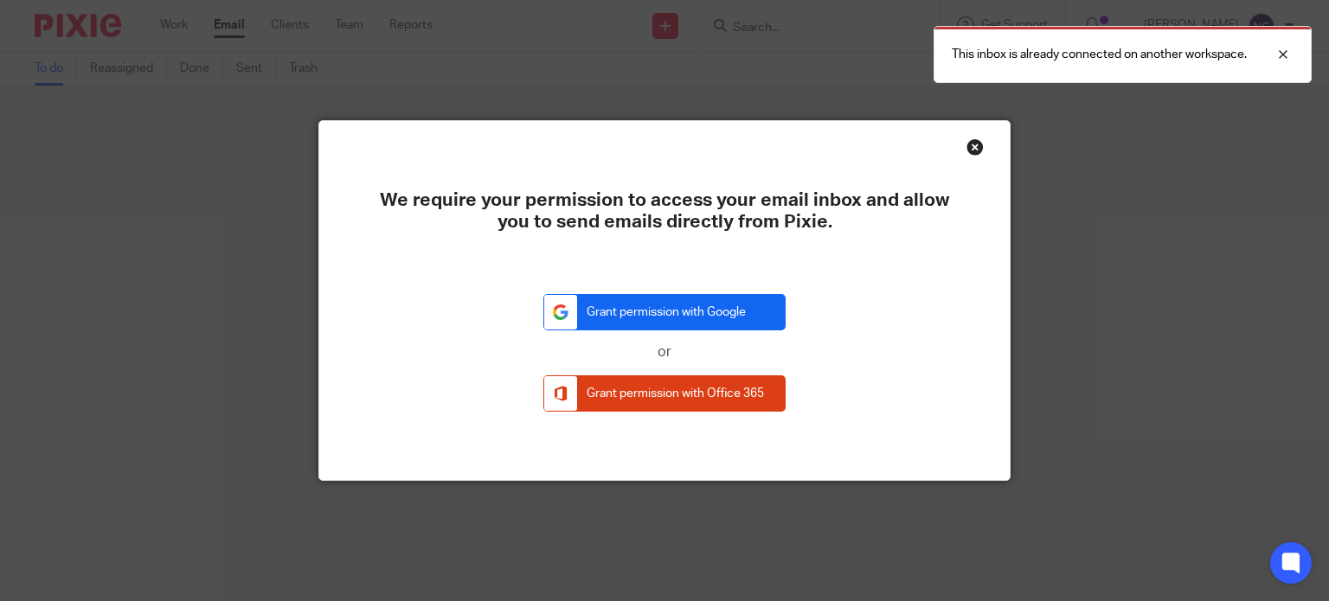
click at [729, 312] on link "Grant permission with Google" at bounding box center [664, 312] width 242 height 37
click at [637, 318] on link "Grant permission with Google" at bounding box center [664, 312] width 242 height 37
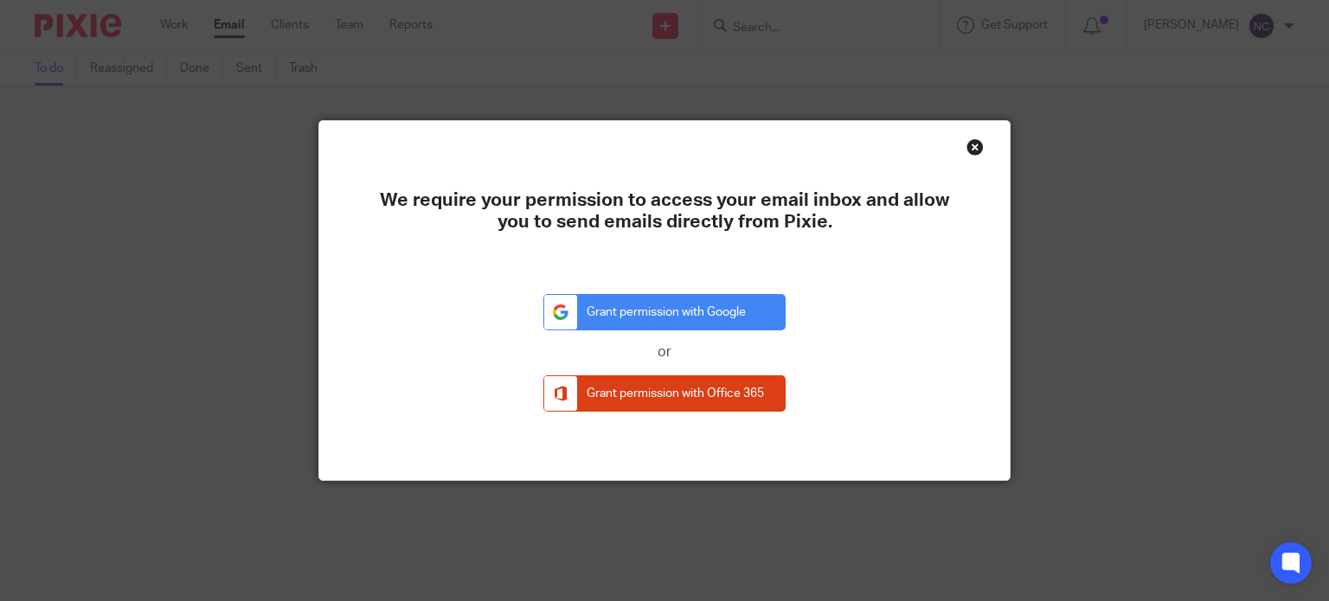
click at [975, 144] on div "Close this dialog window" at bounding box center [975, 146] width 17 height 17
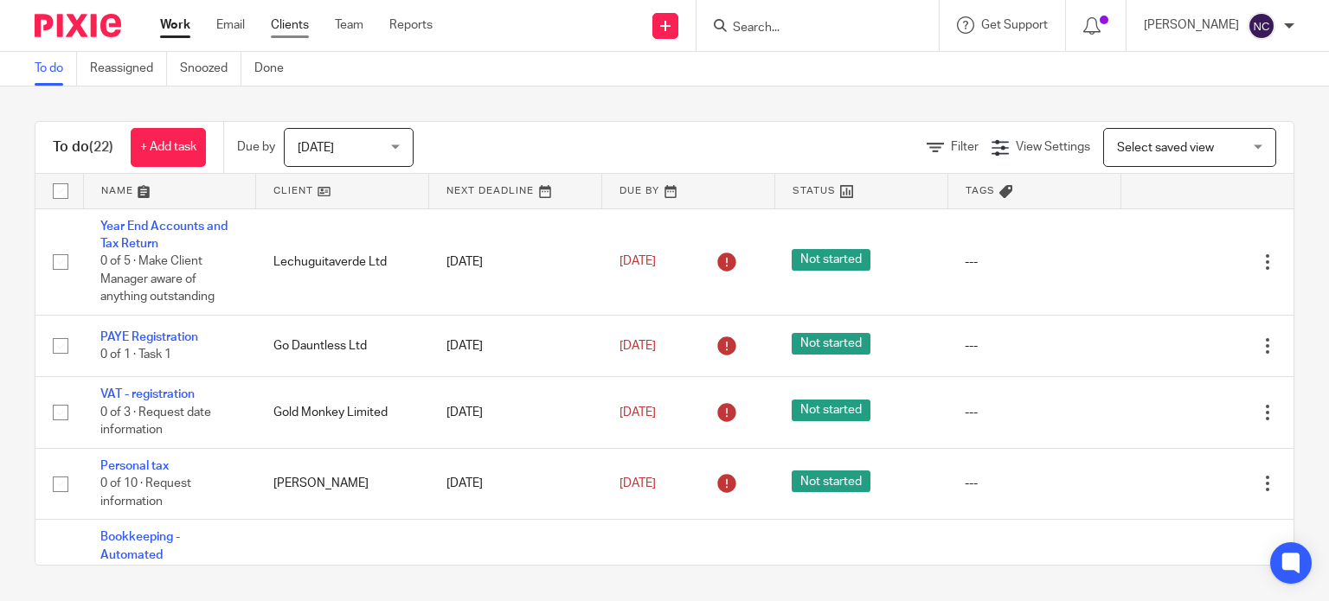
click at [301, 21] on link "Clients" at bounding box center [290, 24] width 38 height 17
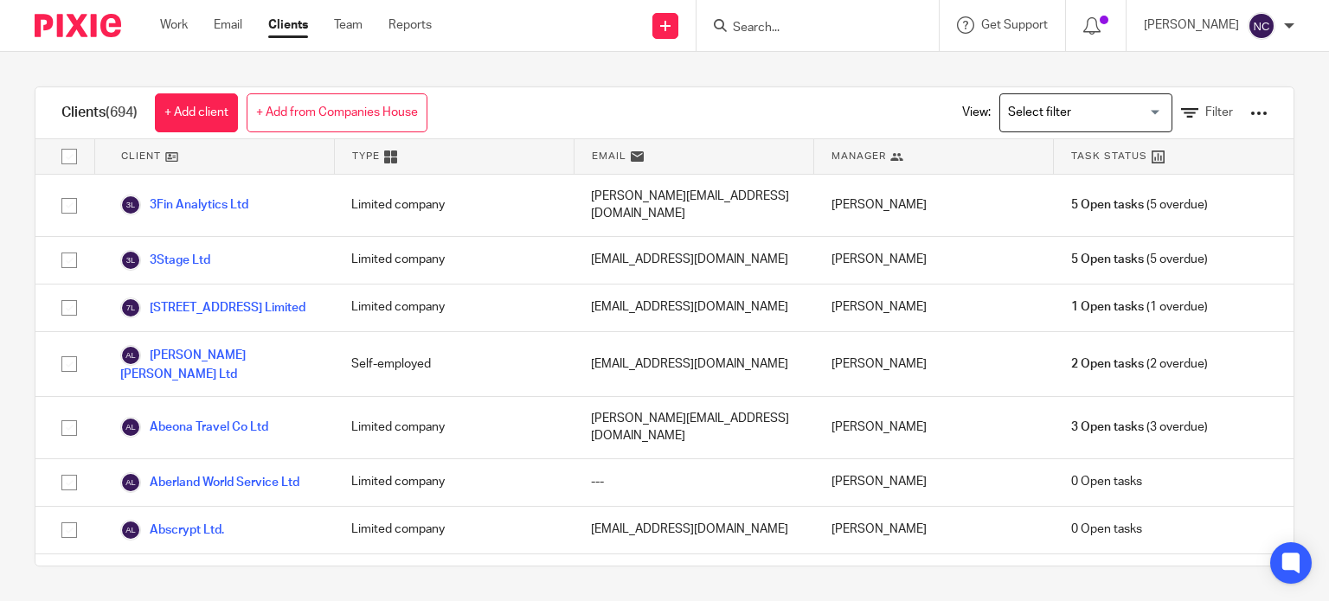
click at [773, 25] on input "Search" at bounding box center [809, 29] width 156 height 16
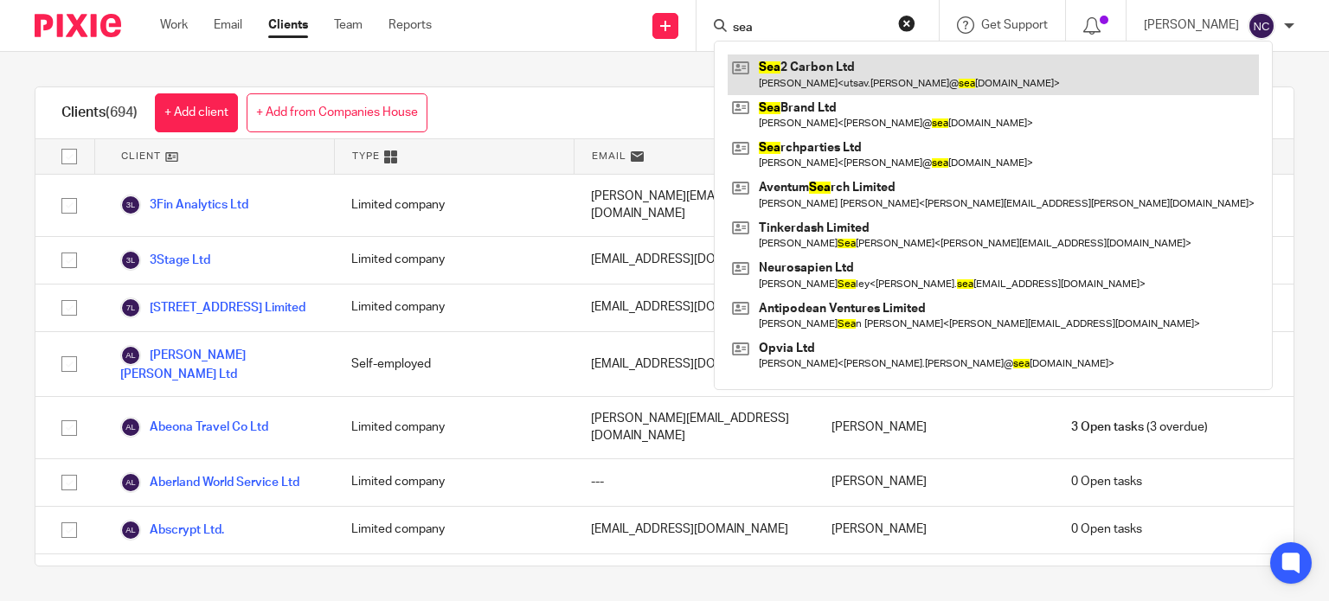
type input "sea"
click at [828, 77] on link at bounding box center [993, 75] width 531 height 40
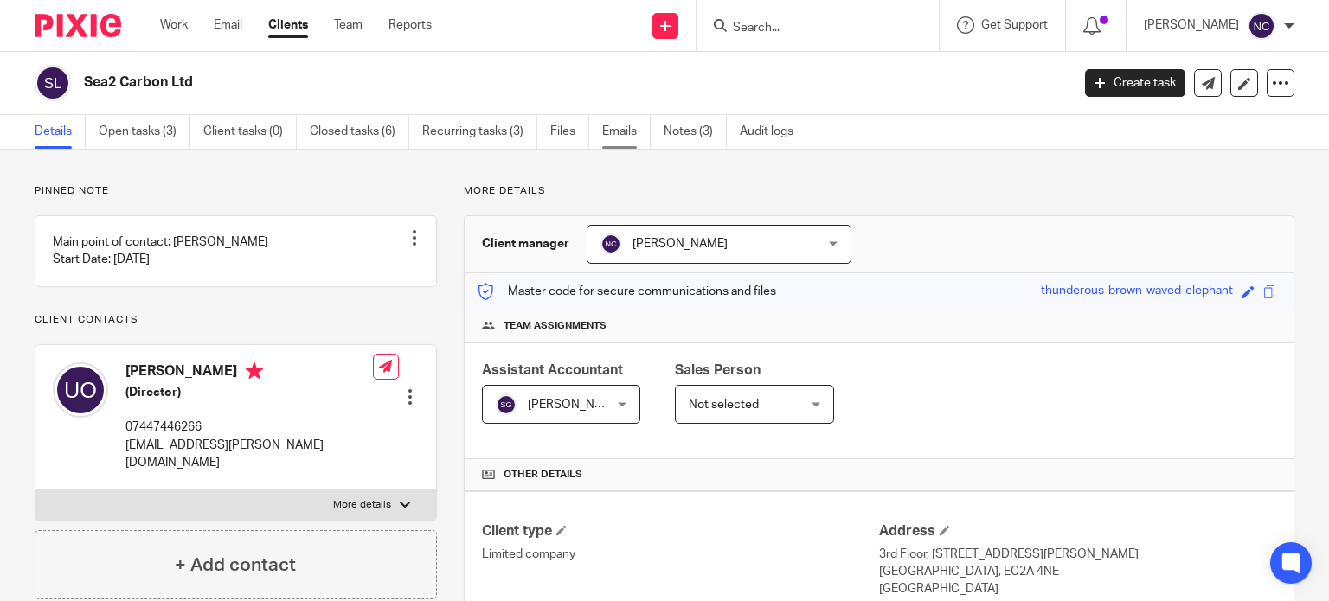
click at [613, 136] on link "Emails" at bounding box center [626, 132] width 48 height 34
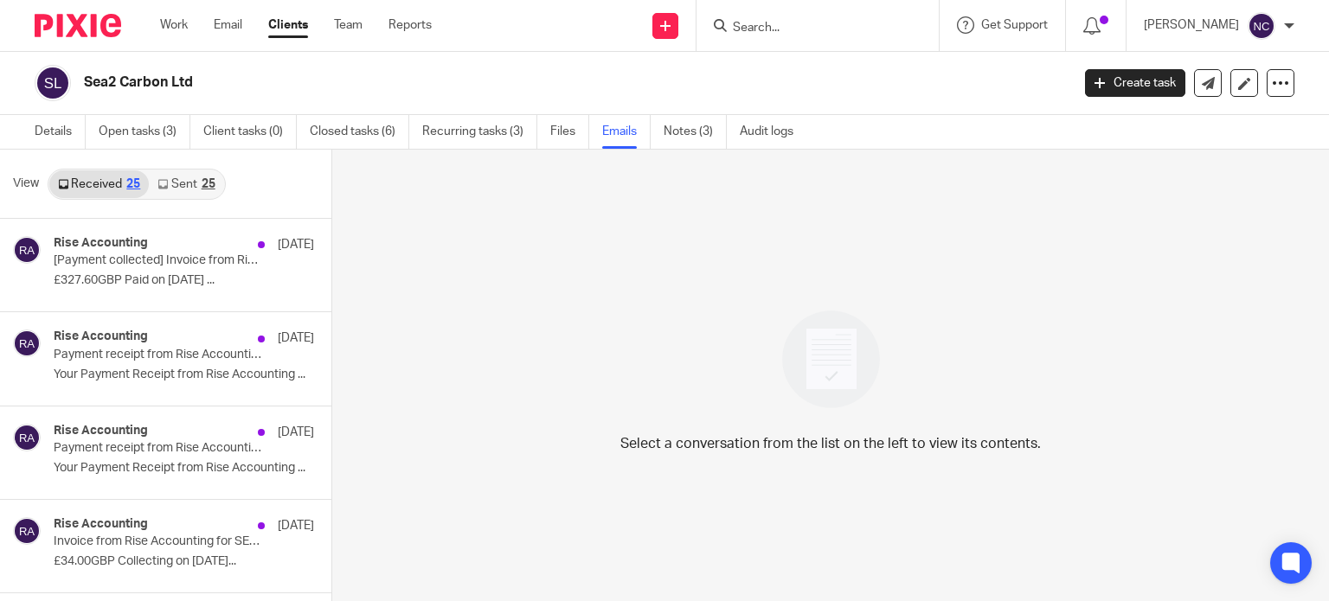
click at [181, 173] on link "Sent 25" at bounding box center [186, 184] width 74 height 28
